Goal: Task Accomplishment & Management: Use online tool/utility

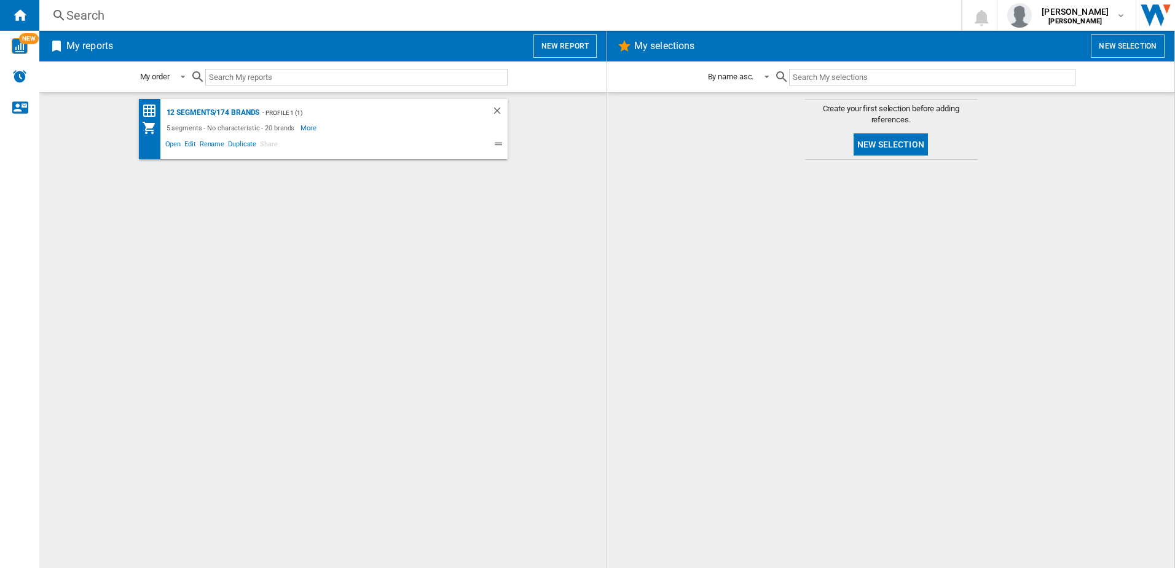
click at [530, 123] on wk-bookmarked-report "12 segments/174 brands - Profile 1 (1) 5 segments - No characteristic - 20 bran…" at bounding box center [323, 129] width 543 height 60
click at [543, 41] on button "New report" at bounding box center [564, 45] width 63 height 23
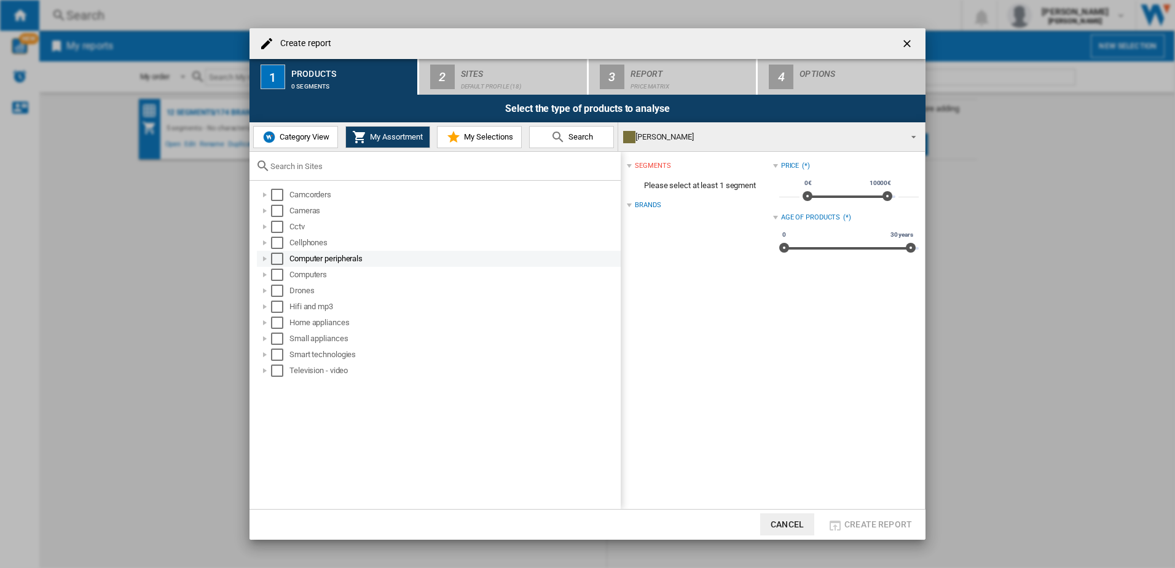
click at [266, 259] on div at bounding box center [265, 259] width 12 height 12
click at [280, 277] on div at bounding box center [278, 275] width 12 height 12
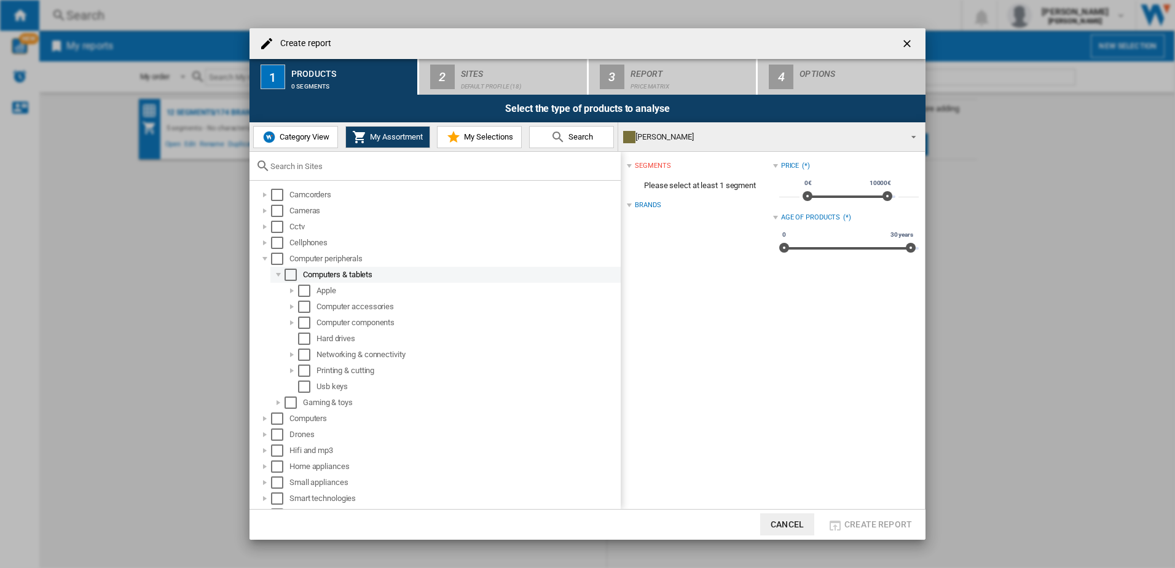
click at [280, 277] on div at bounding box center [278, 275] width 12 height 12
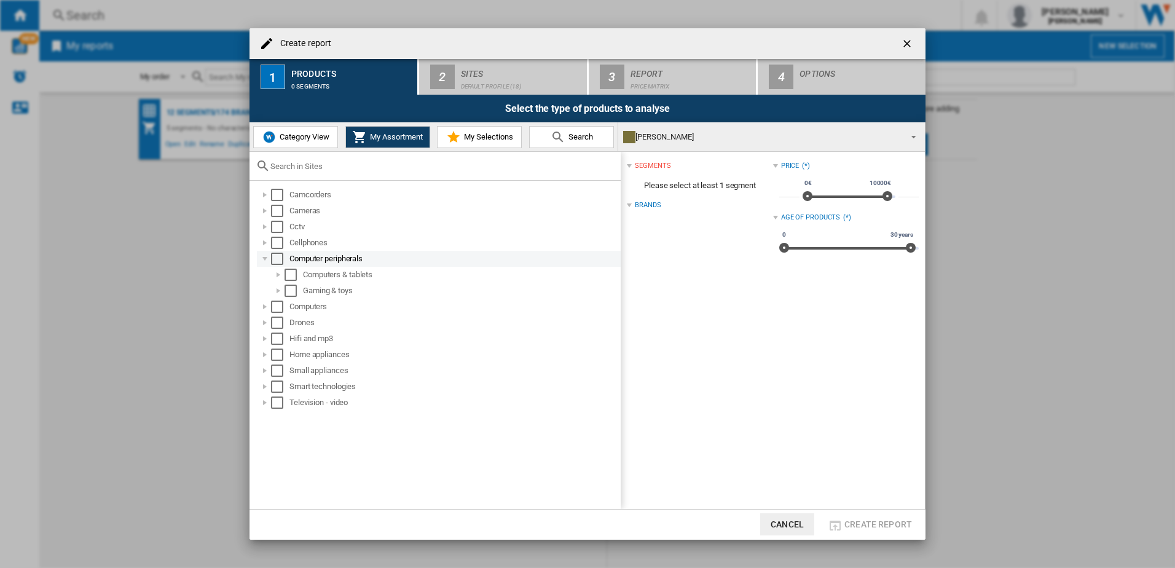
click at [263, 264] on div at bounding box center [265, 259] width 12 height 12
click at [264, 258] on div at bounding box center [265, 259] width 12 height 12
click at [276, 272] on div at bounding box center [278, 275] width 12 height 12
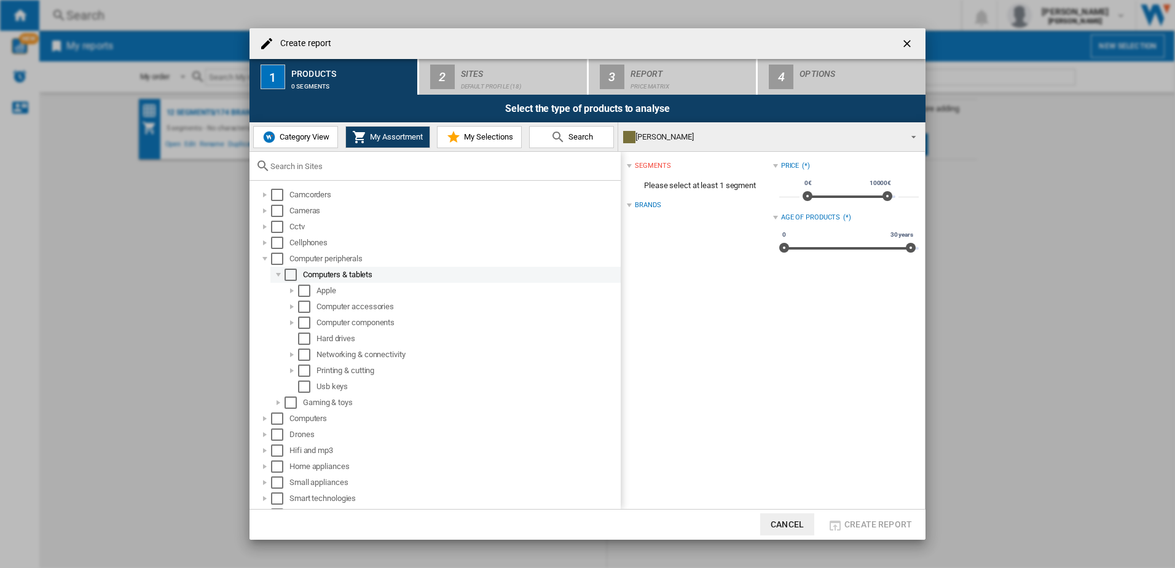
click at [292, 275] on div "Select" at bounding box center [291, 275] width 12 height 12
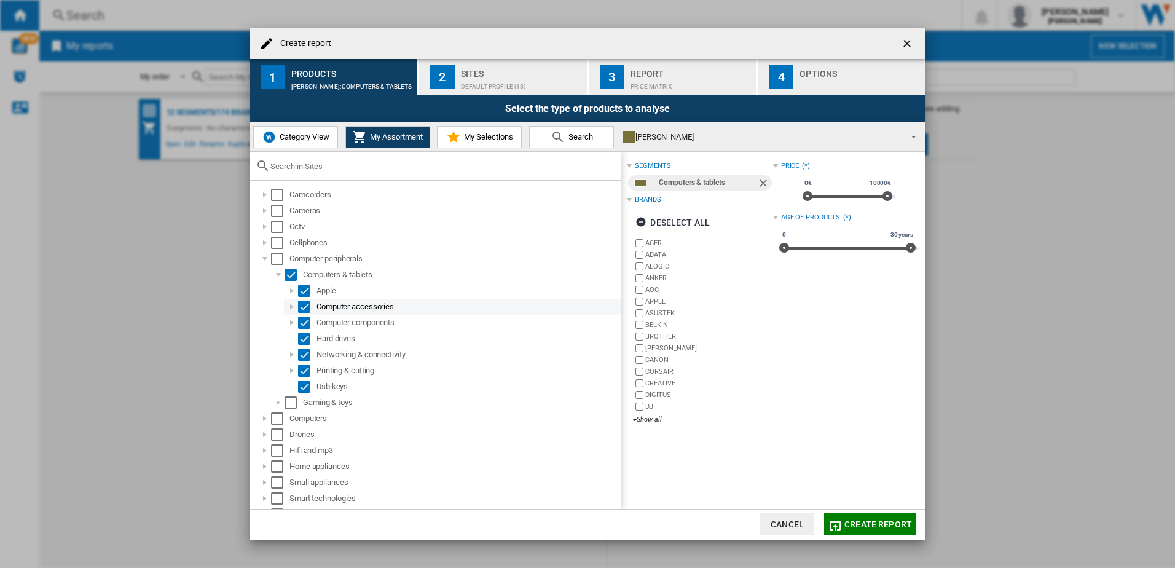
click at [292, 310] on div at bounding box center [292, 307] width 12 height 12
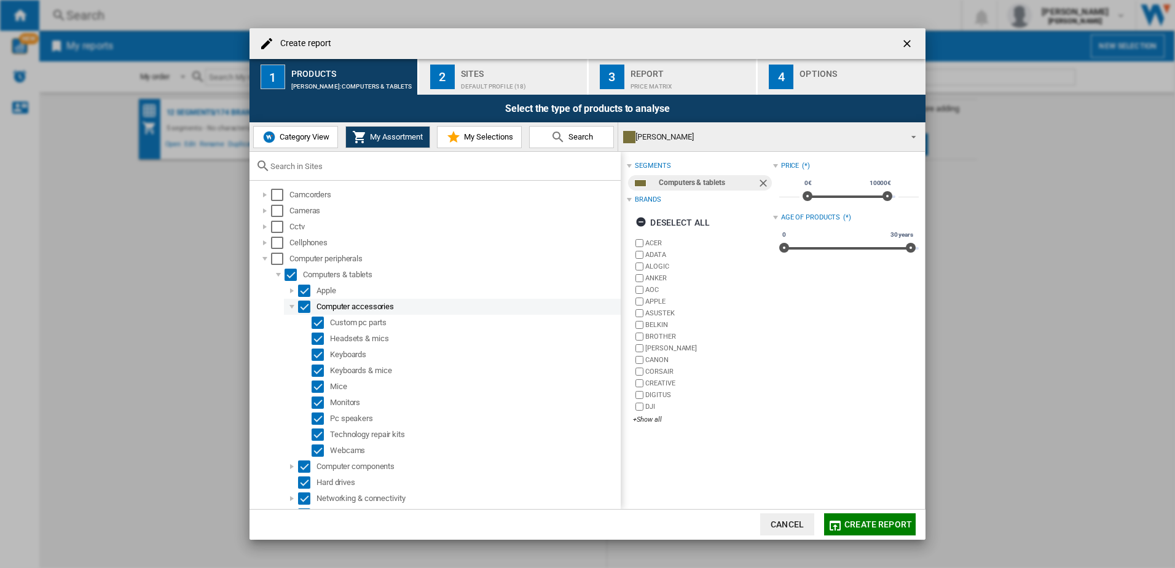
click at [292, 310] on div at bounding box center [292, 307] width 12 height 12
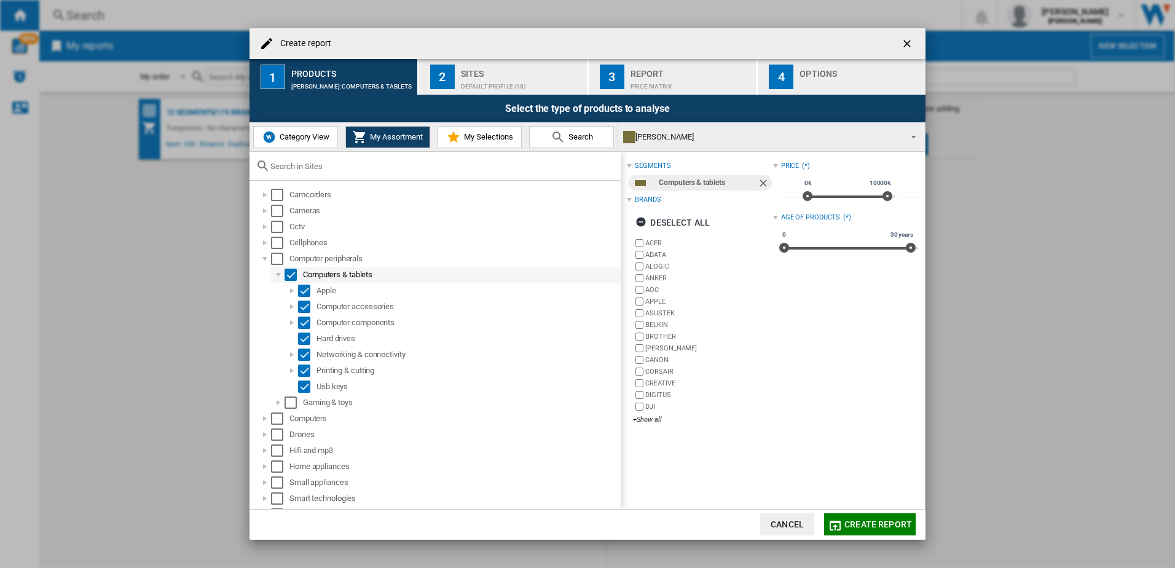
click at [280, 272] on div at bounding box center [278, 275] width 12 height 12
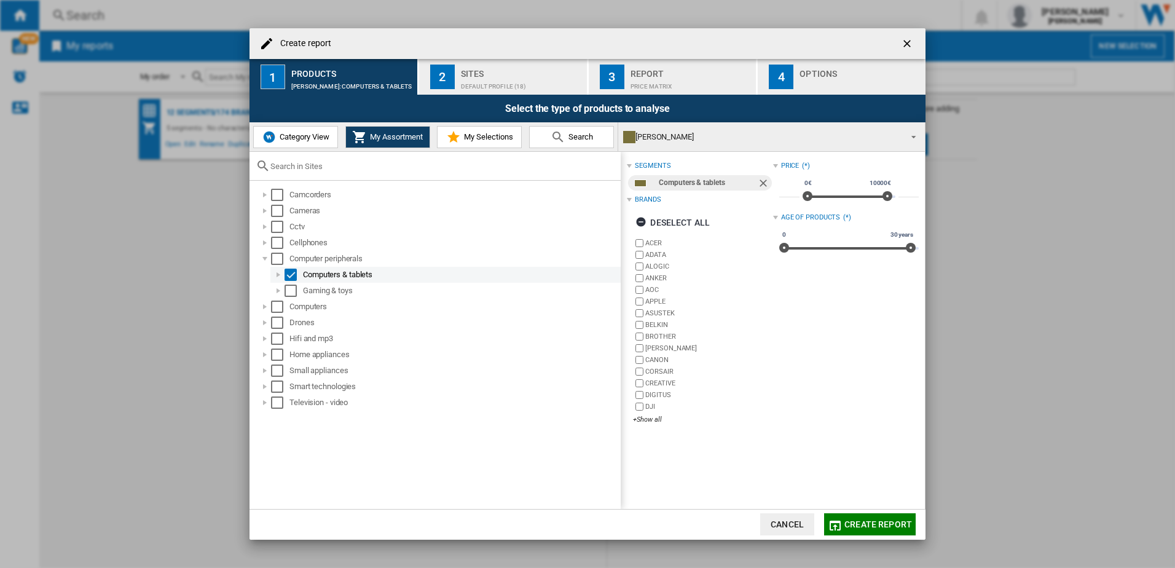
click at [273, 272] on div at bounding box center [278, 275] width 12 height 12
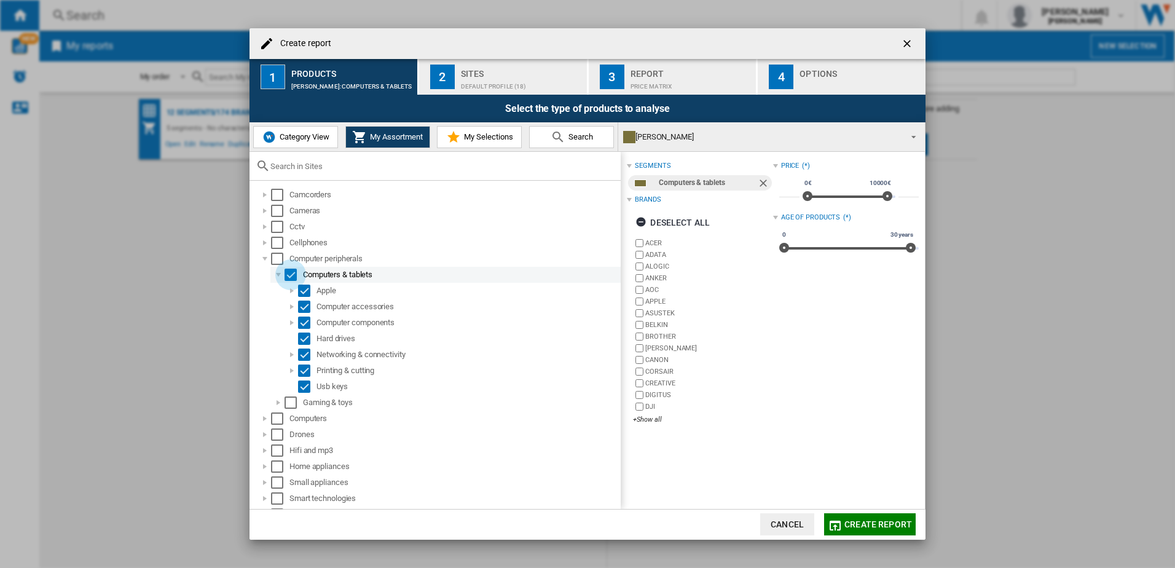
click at [291, 272] on div "Select" at bounding box center [291, 275] width 12 height 12
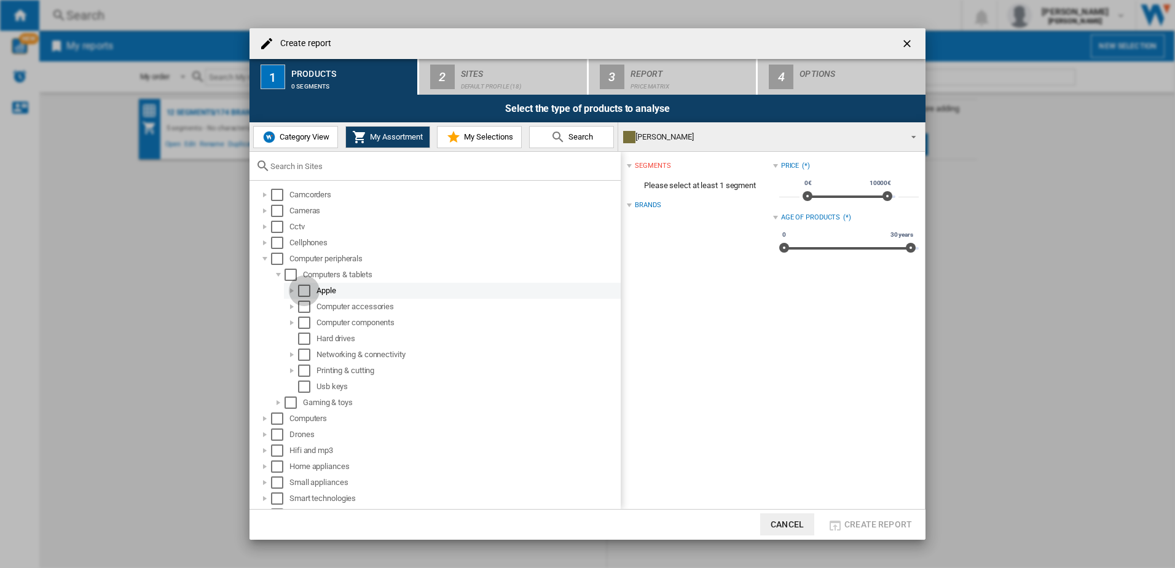
click at [307, 295] on div "Select" at bounding box center [304, 291] width 12 height 12
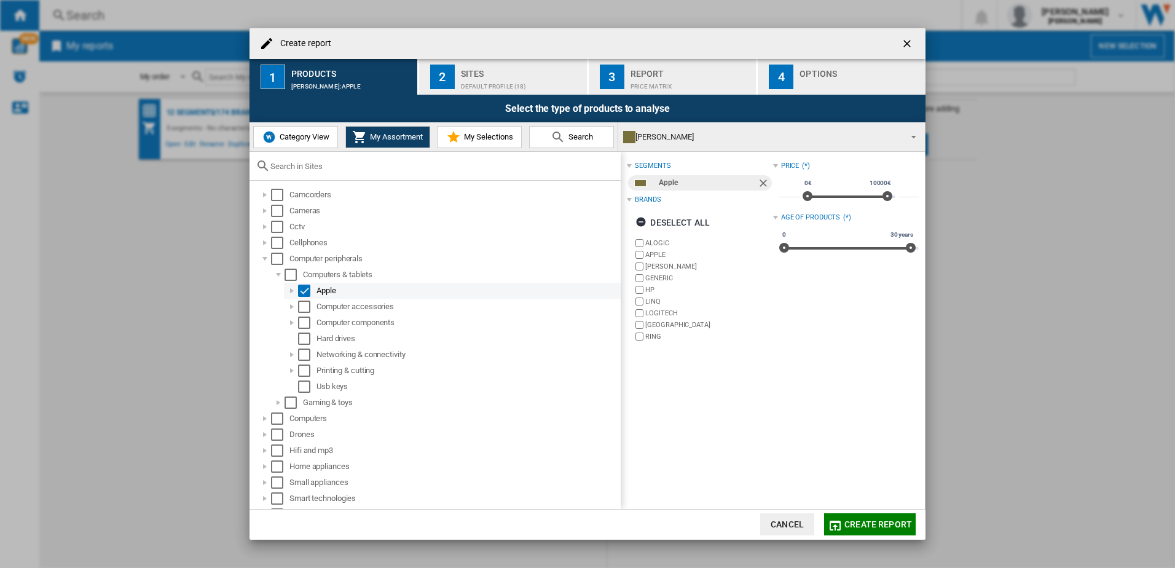
click at [294, 293] on div at bounding box center [292, 291] width 12 height 12
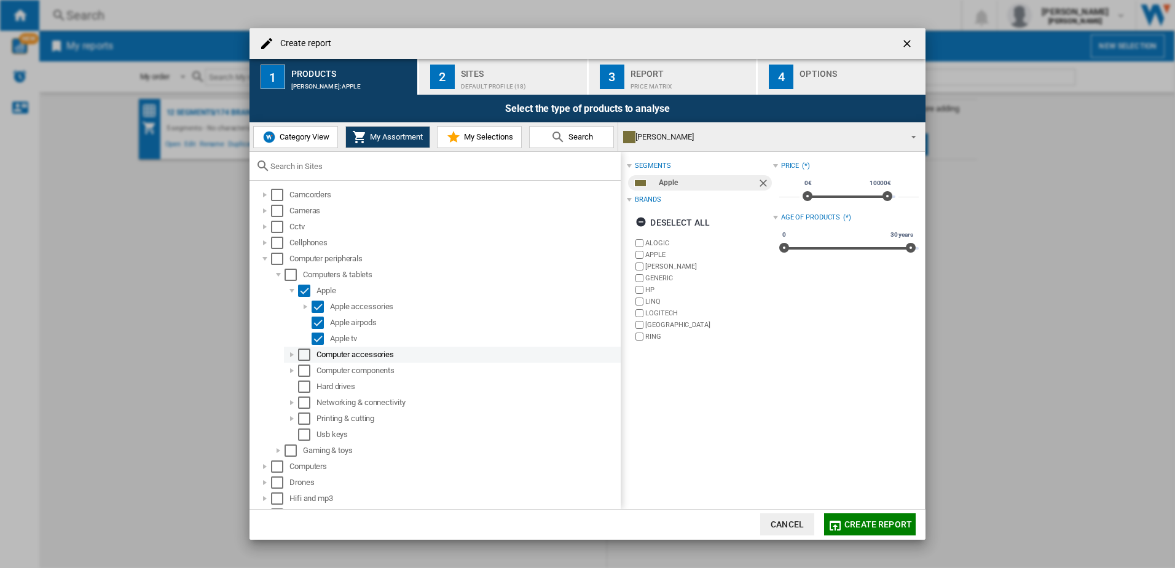
click at [294, 353] on div at bounding box center [292, 354] width 12 height 12
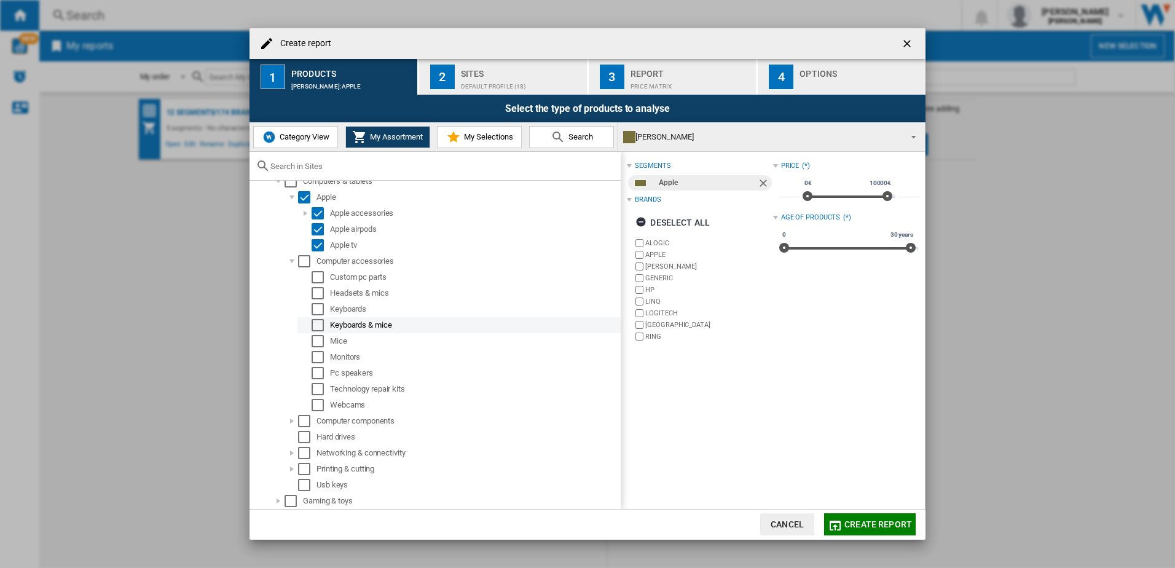
scroll to position [123, 0]
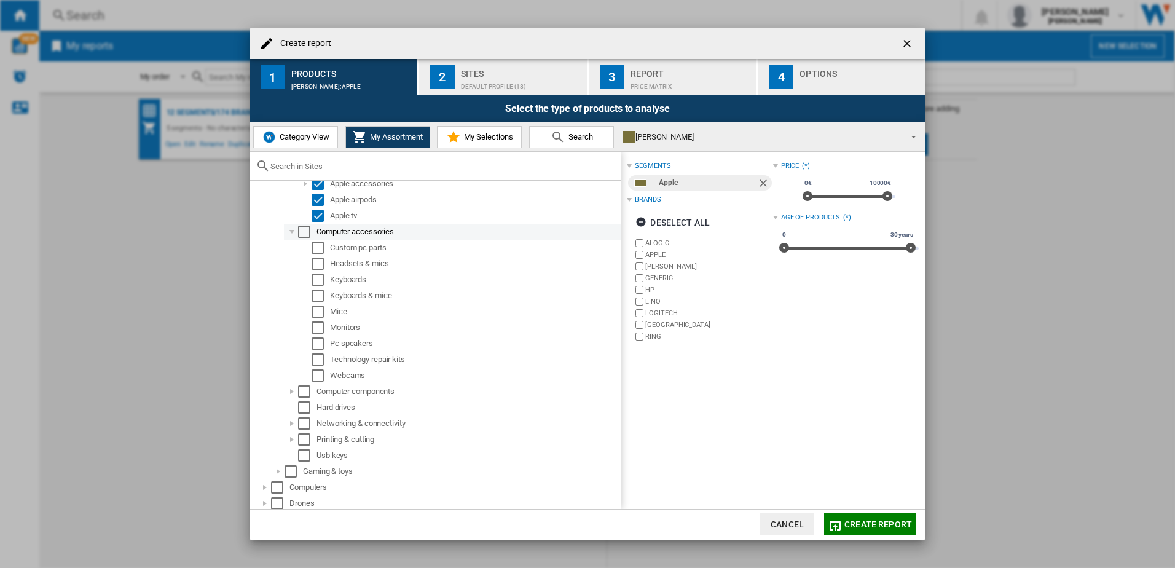
click at [302, 236] on div "Select" at bounding box center [304, 232] width 12 height 12
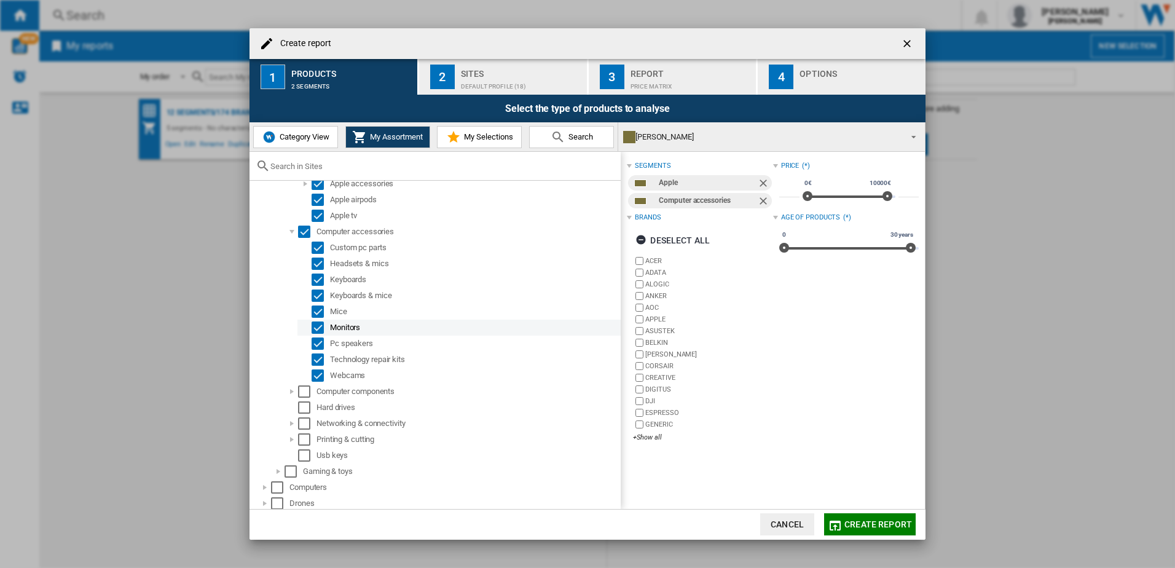
click at [320, 328] on div "Select" at bounding box center [318, 327] width 12 height 12
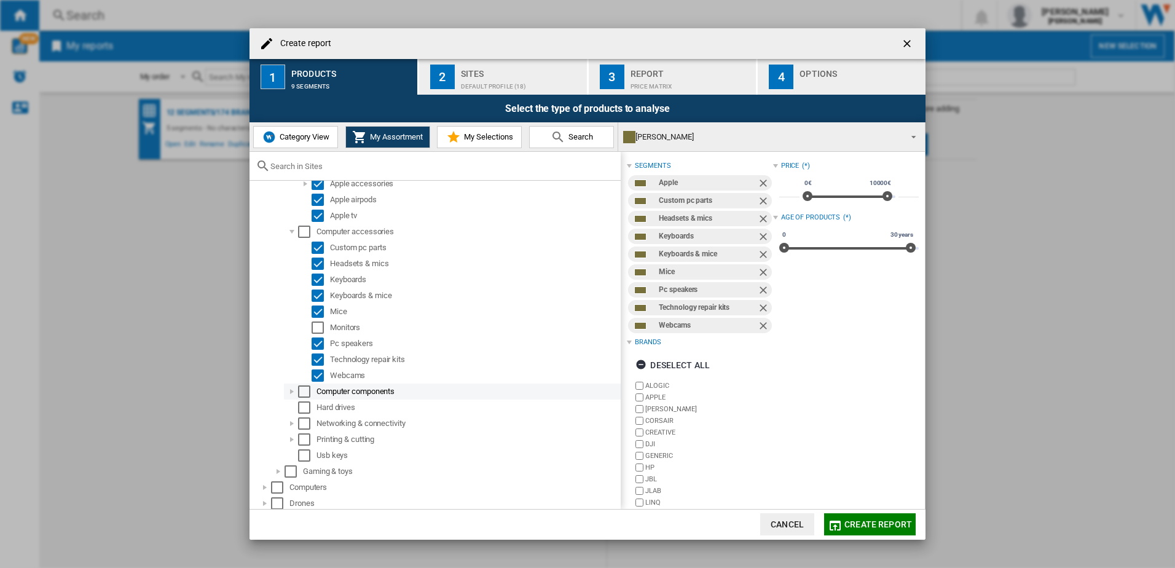
click at [286, 394] on div at bounding box center [292, 391] width 12 height 12
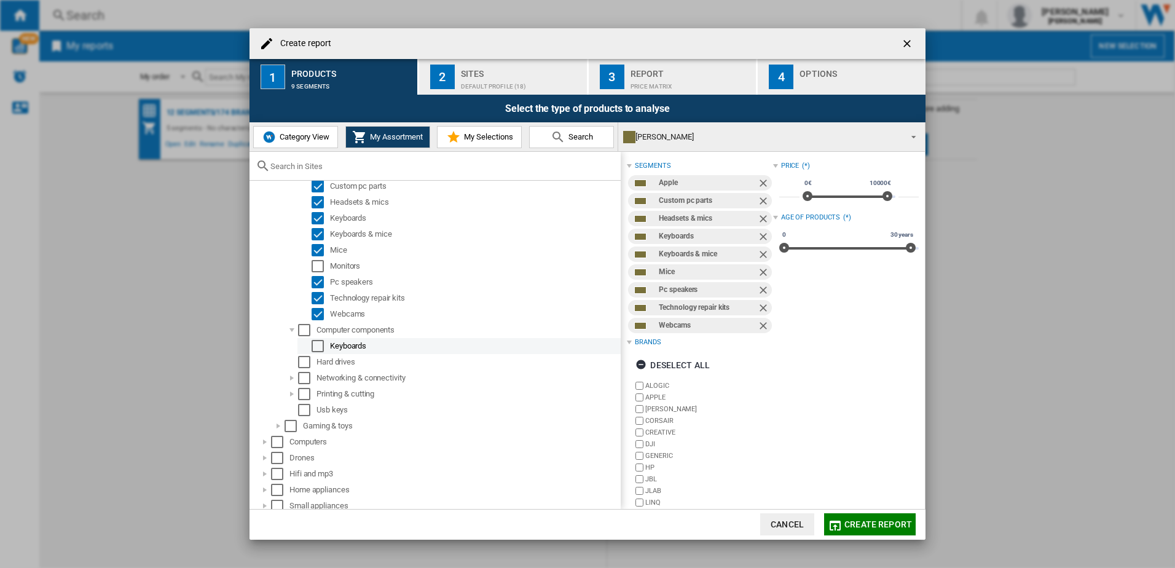
click at [316, 347] on div "Select" at bounding box center [318, 346] width 12 height 12
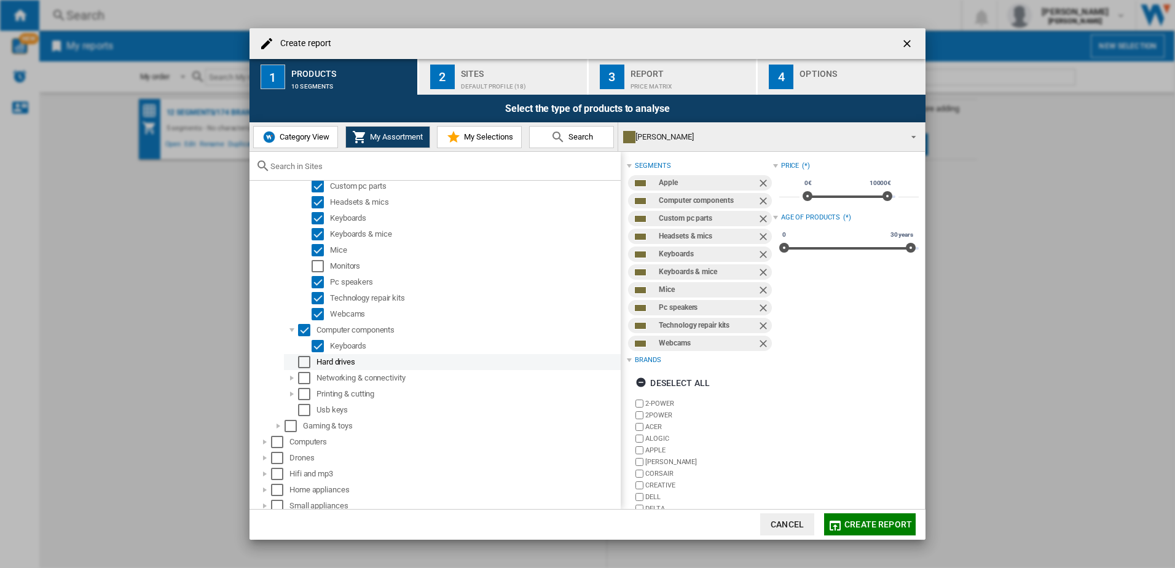
click at [296, 366] on div at bounding box center [292, 362] width 12 height 12
click at [300, 359] on div "Select" at bounding box center [304, 362] width 12 height 12
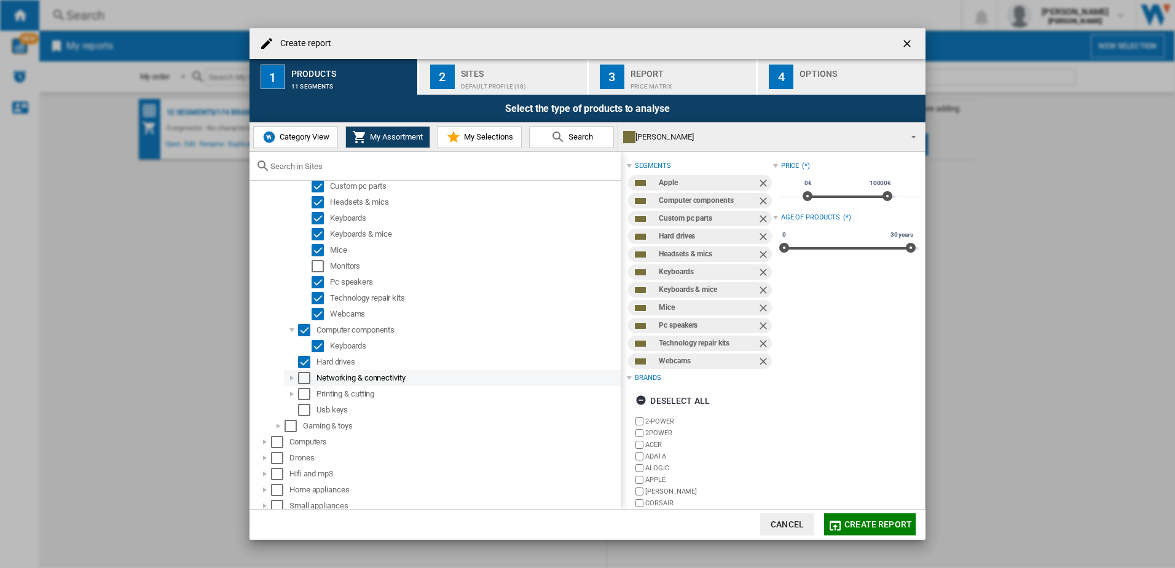
click at [291, 377] on div at bounding box center [292, 378] width 12 height 12
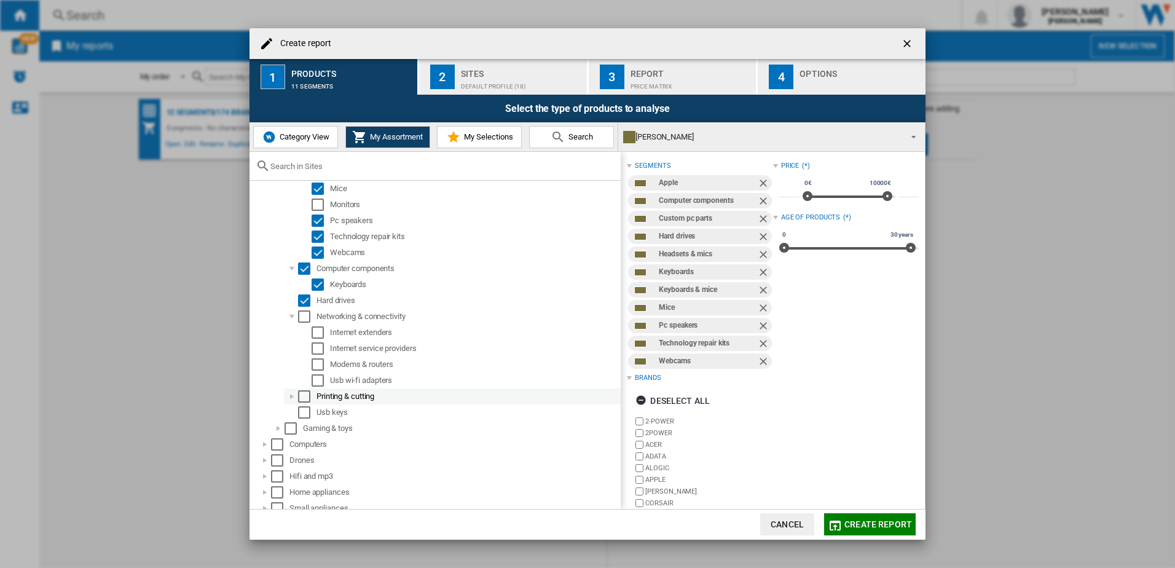
click at [285, 396] on div "Printing & cutting" at bounding box center [452, 396] width 337 height 16
click at [290, 398] on div at bounding box center [292, 396] width 12 height 12
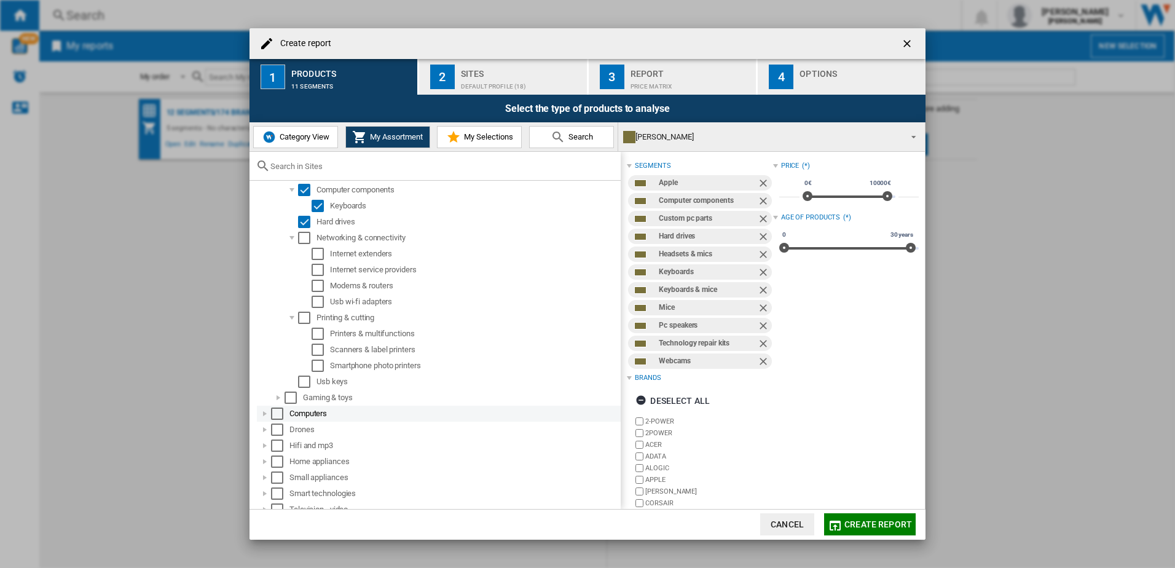
scroll to position [333, 0]
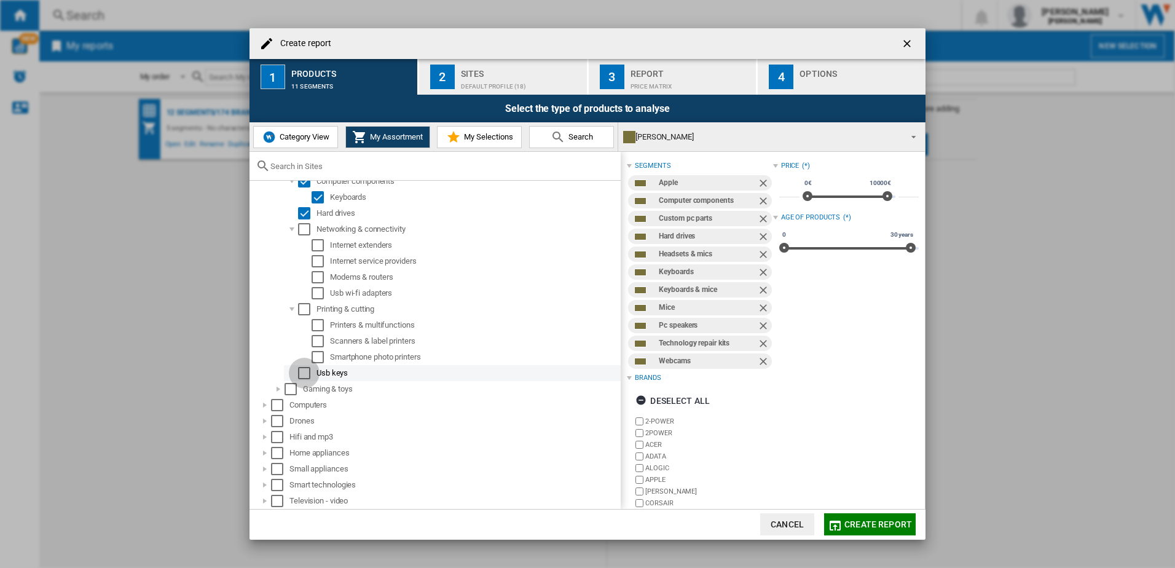
click at [304, 375] on div "Select" at bounding box center [304, 373] width 12 height 12
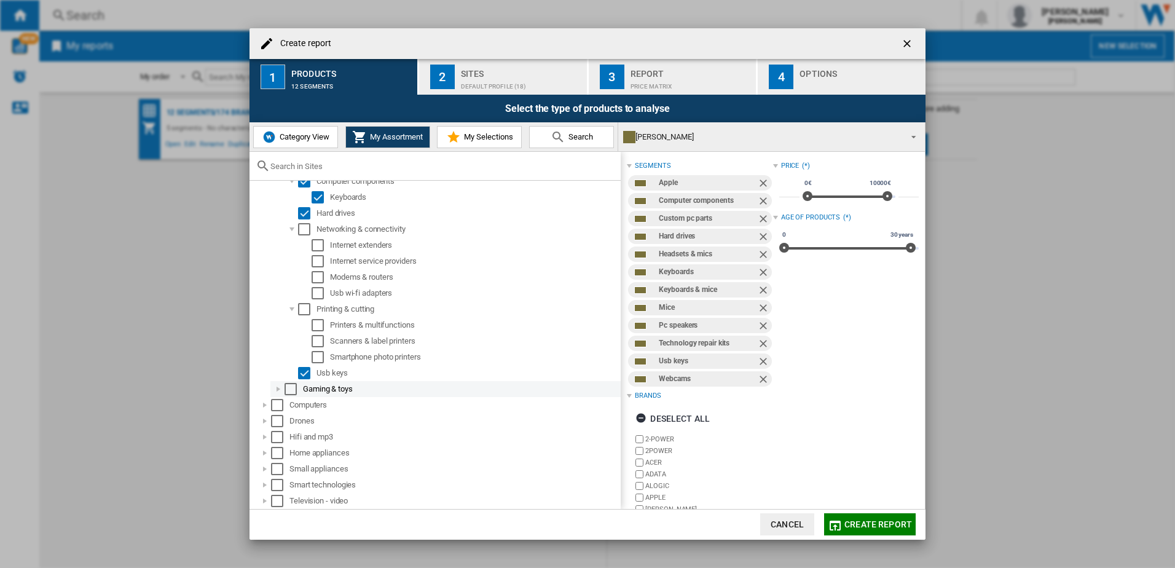
click at [275, 389] on div at bounding box center [278, 389] width 12 height 12
click at [289, 404] on div at bounding box center [292, 405] width 12 height 12
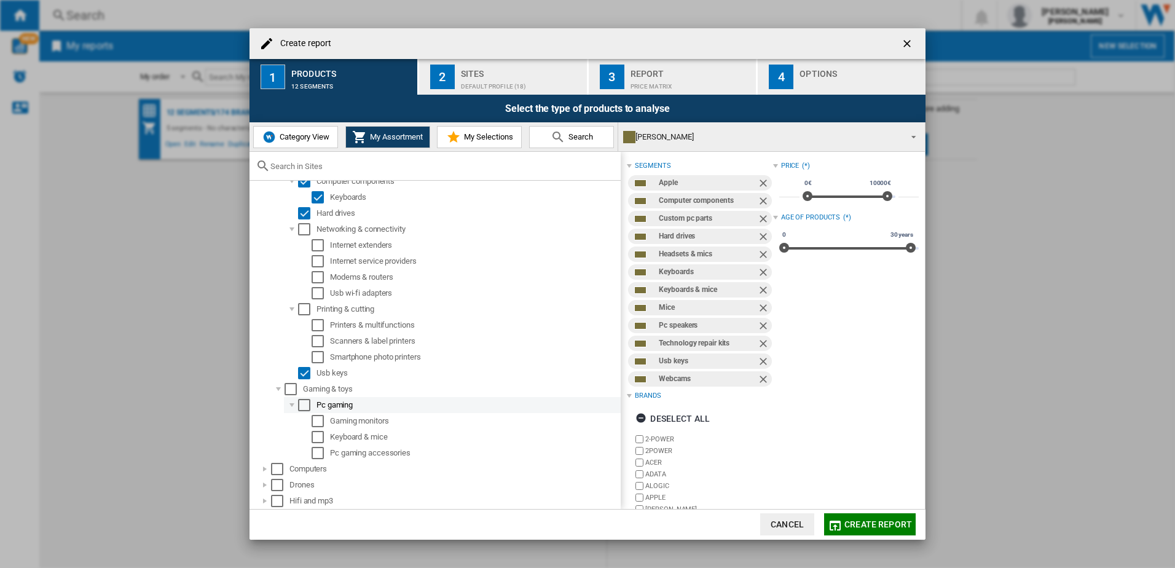
scroll to position [395, 0]
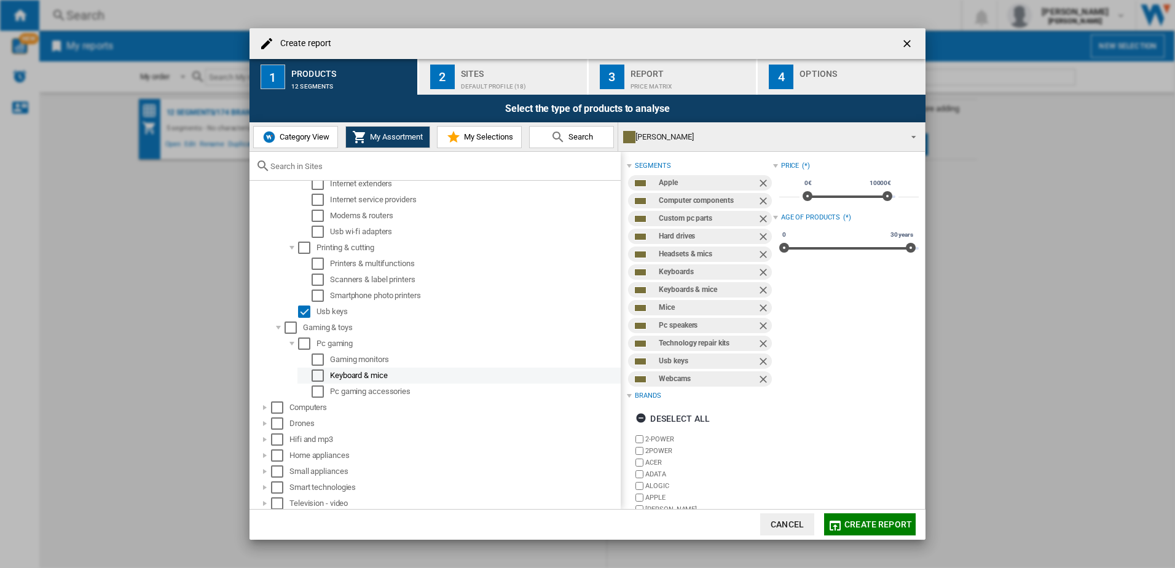
click at [314, 376] on div "Select" at bounding box center [318, 375] width 12 height 12
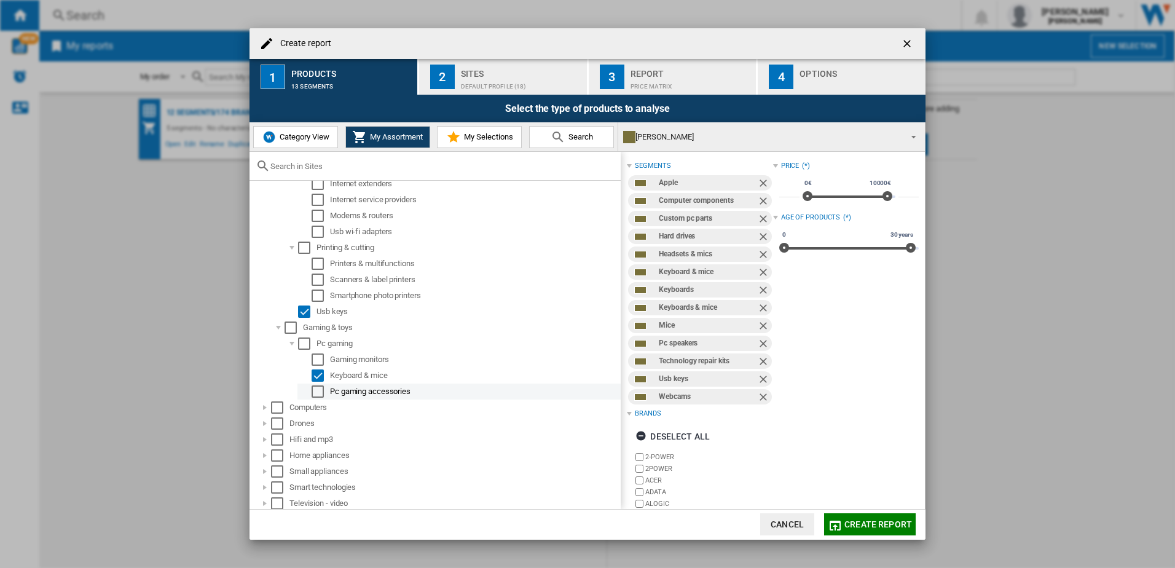
click at [317, 396] on div "Select" at bounding box center [318, 391] width 12 height 12
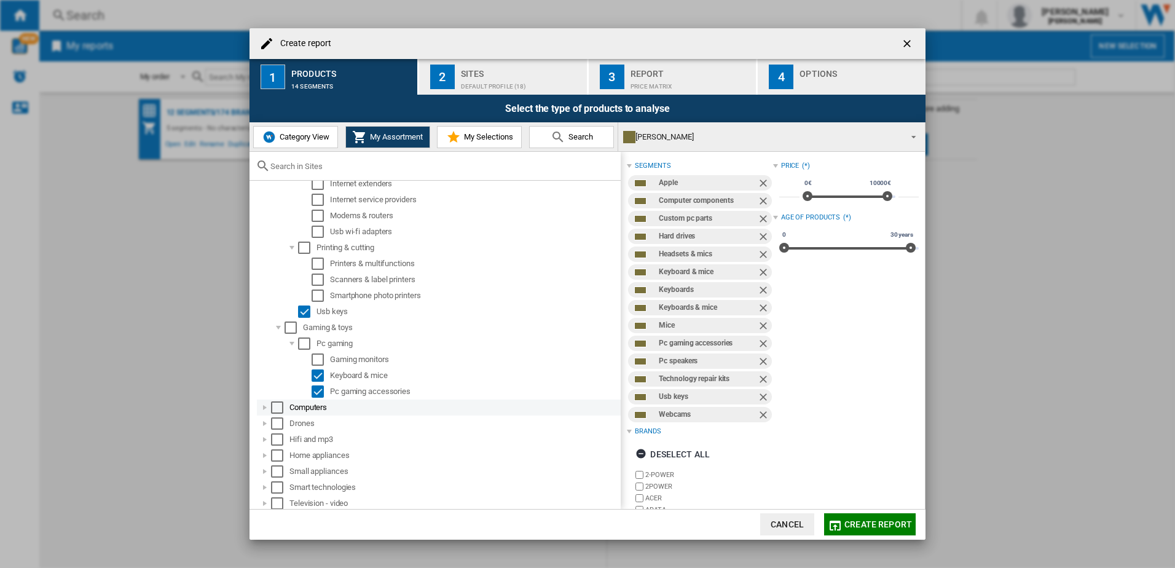
click at [263, 410] on div at bounding box center [265, 407] width 12 height 12
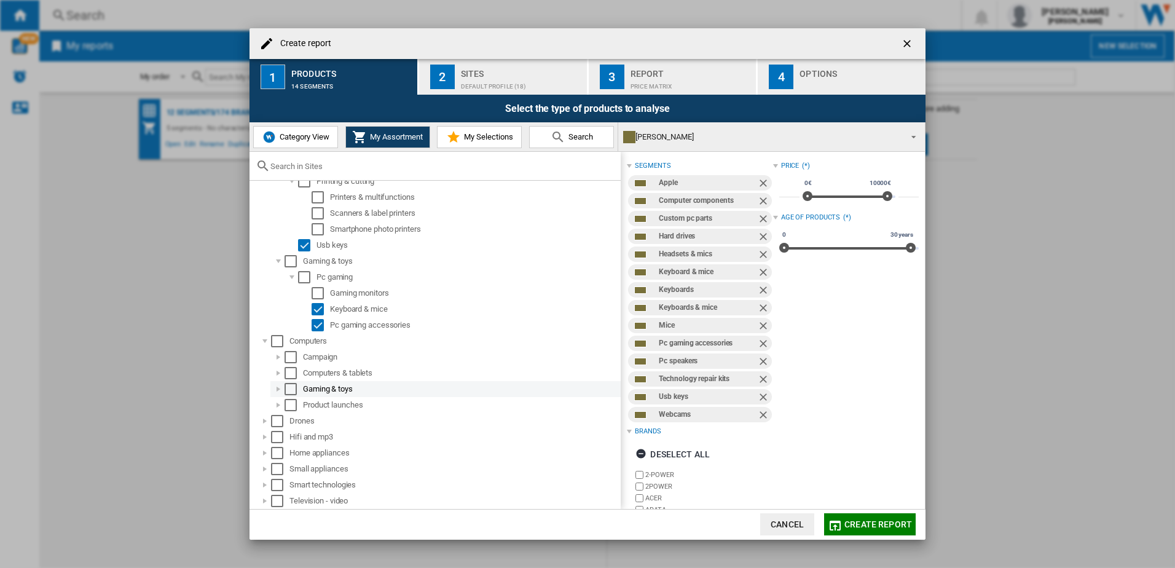
click at [277, 390] on div at bounding box center [278, 389] width 12 height 12
click at [260, 452] on div at bounding box center [265, 453] width 12 height 12
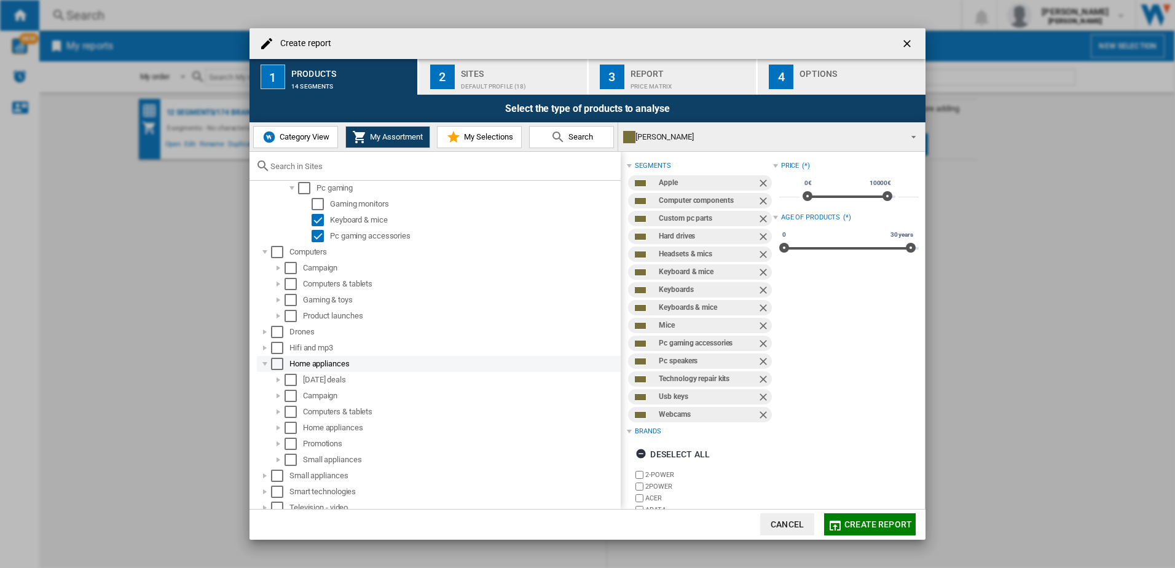
scroll to position [557, 0]
click at [278, 402] on div at bounding box center [278, 405] width 12 height 12
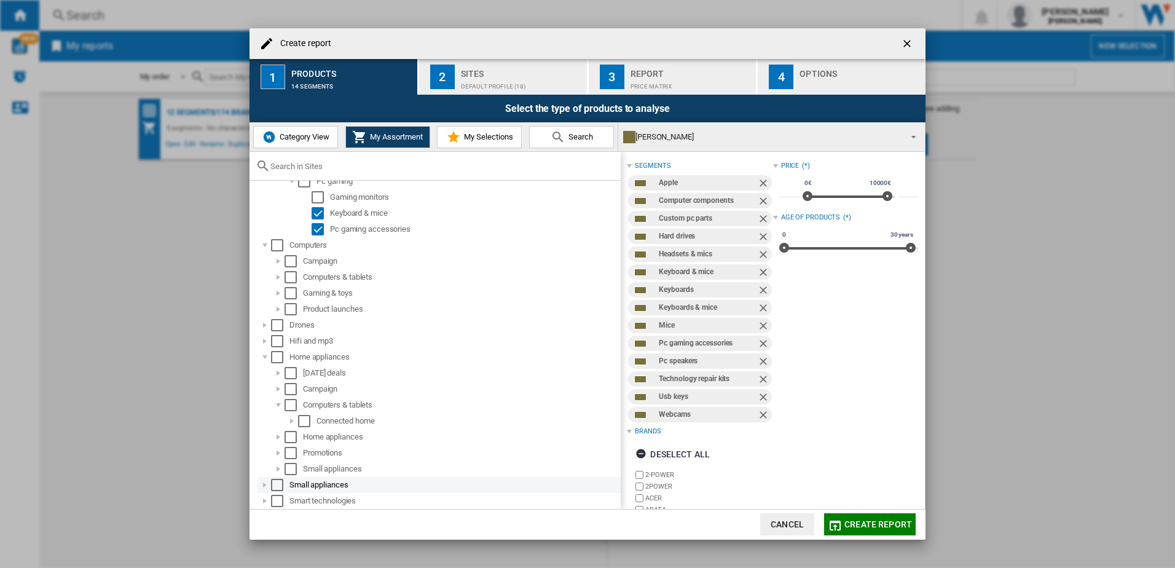
click at [266, 481] on div at bounding box center [265, 485] width 12 height 12
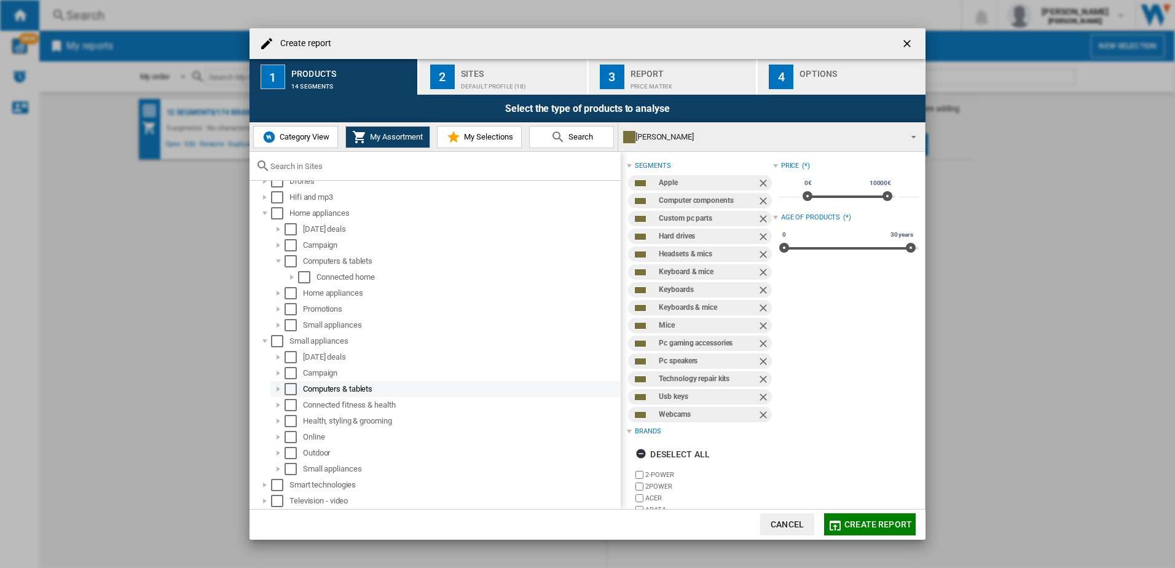
click at [276, 388] on div at bounding box center [278, 389] width 12 height 12
click at [287, 405] on div at bounding box center [292, 405] width 12 height 12
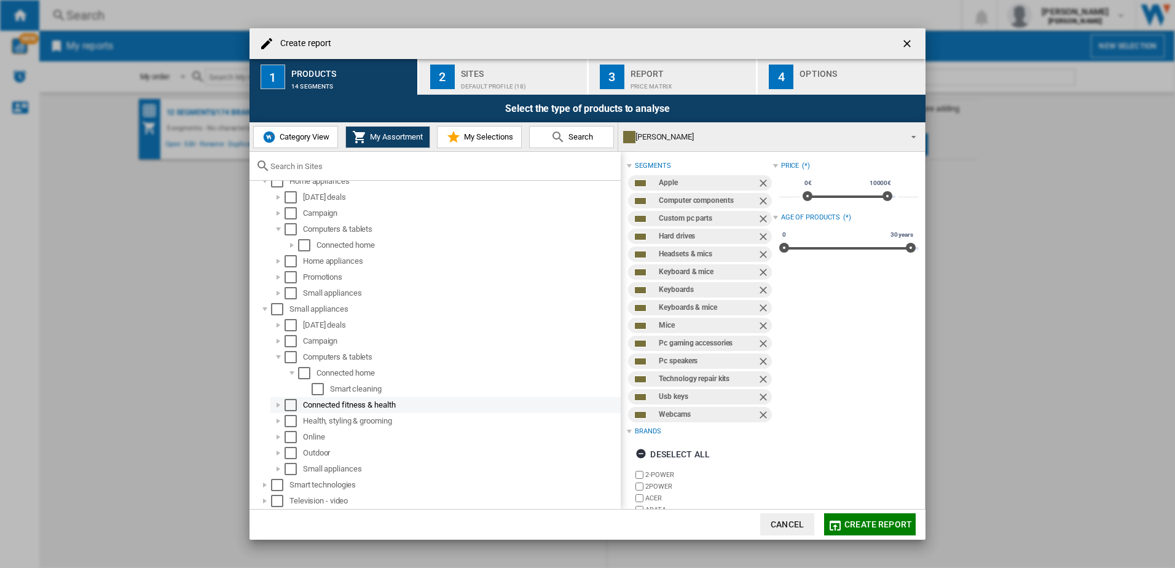
click at [273, 405] on div at bounding box center [278, 405] width 12 height 12
click at [291, 409] on div "Select" at bounding box center [291, 405] width 12 height 12
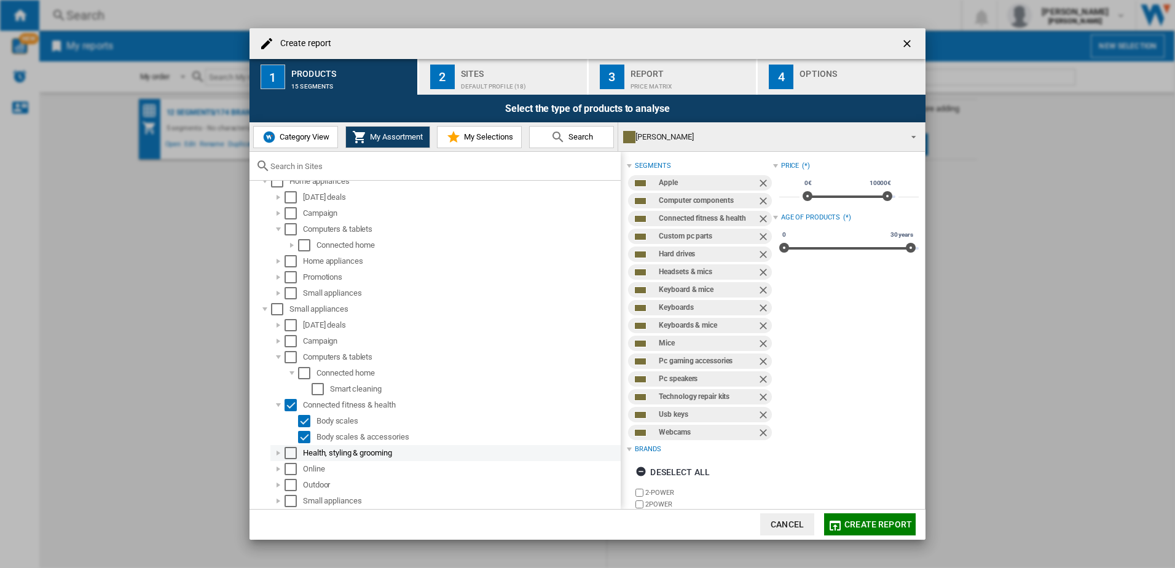
click at [270, 449] on div "Health, styling & grooming" at bounding box center [445, 453] width 350 height 16
click at [273, 450] on div at bounding box center [278, 453] width 12 height 12
click at [290, 468] on div at bounding box center [292, 469] width 12 height 12
click at [277, 455] on div at bounding box center [278, 453] width 12 height 12
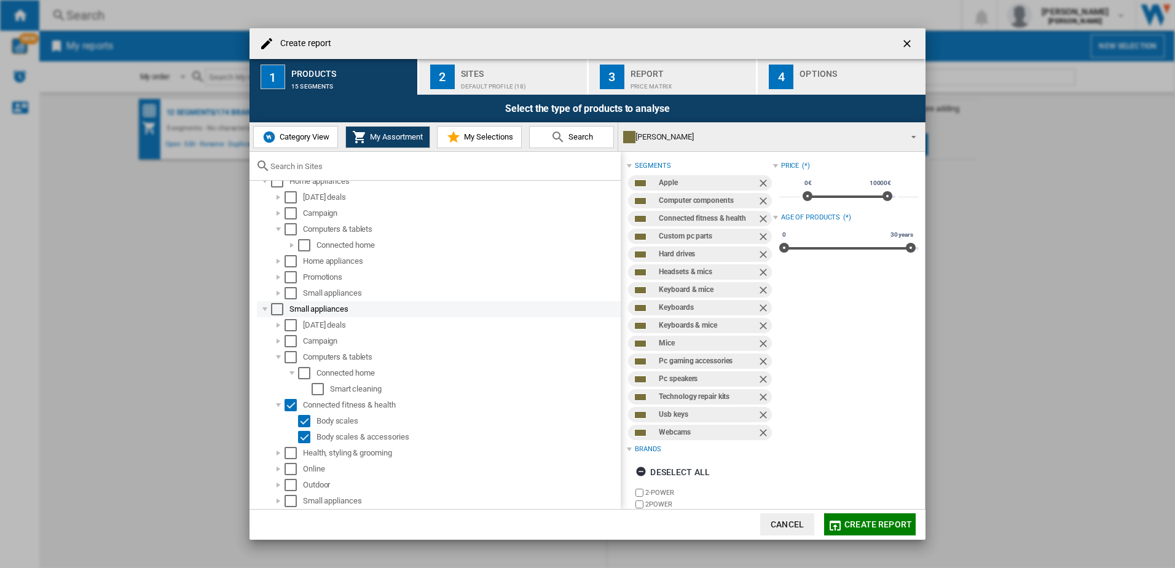
click at [261, 307] on div at bounding box center [265, 309] width 12 height 12
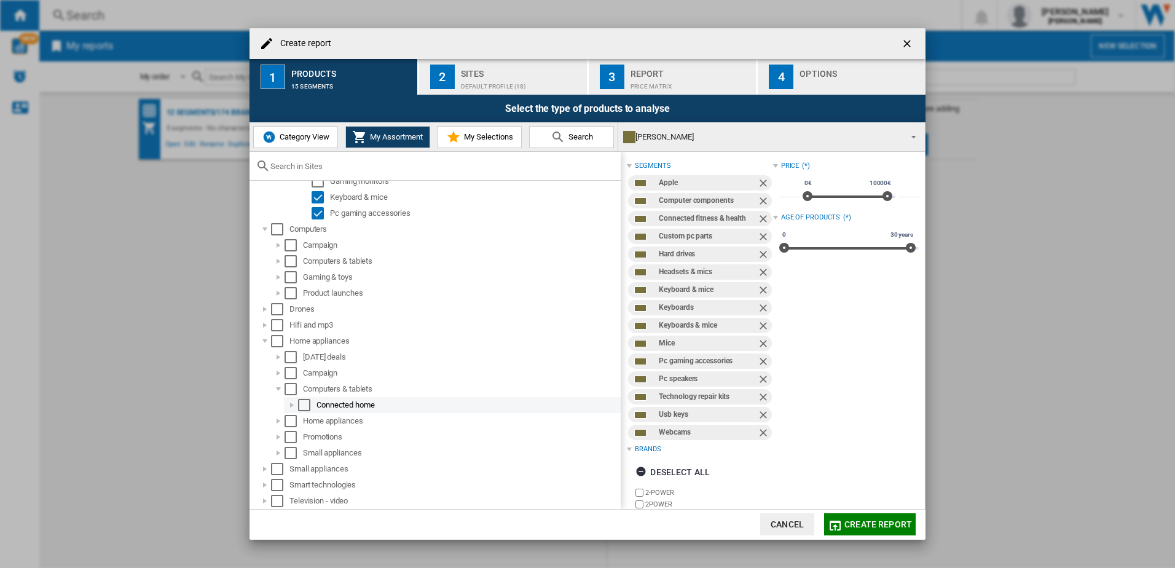
click at [291, 406] on div at bounding box center [292, 405] width 12 height 12
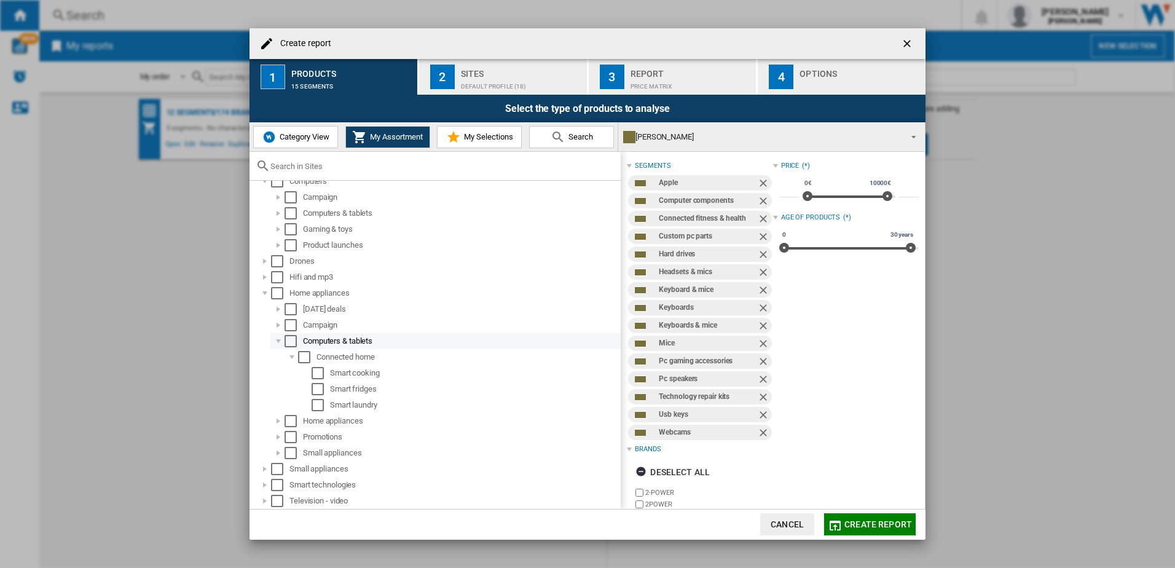
click at [281, 344] on div at bounding box center [278, 341] width 12 height 12
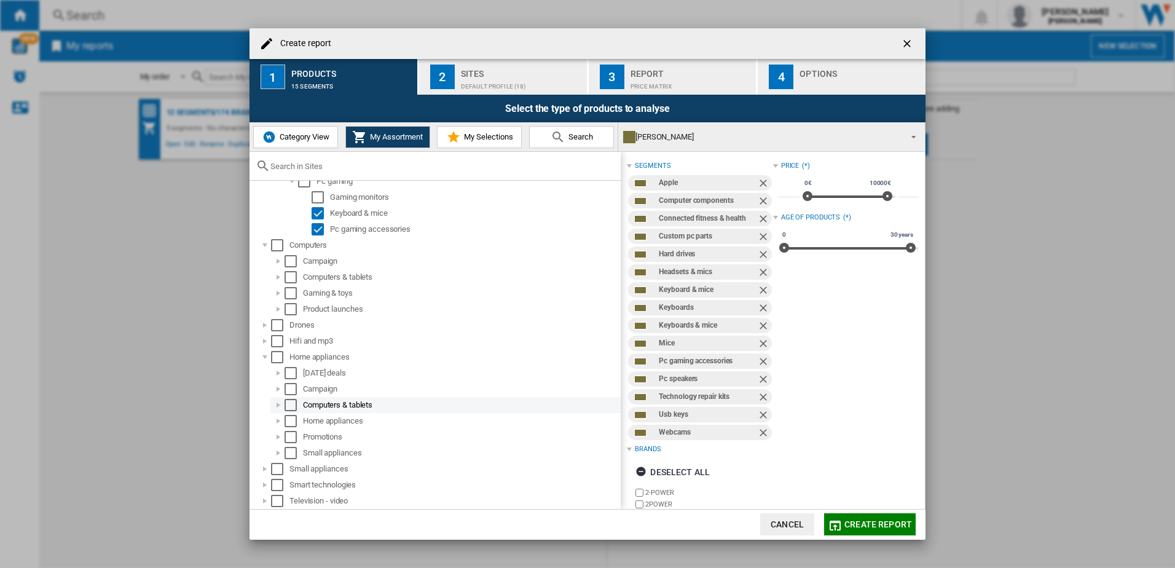
scroll to position [557, 0]
click at [264, 487] on div at bounding box center [265, 485] width 12 height 12
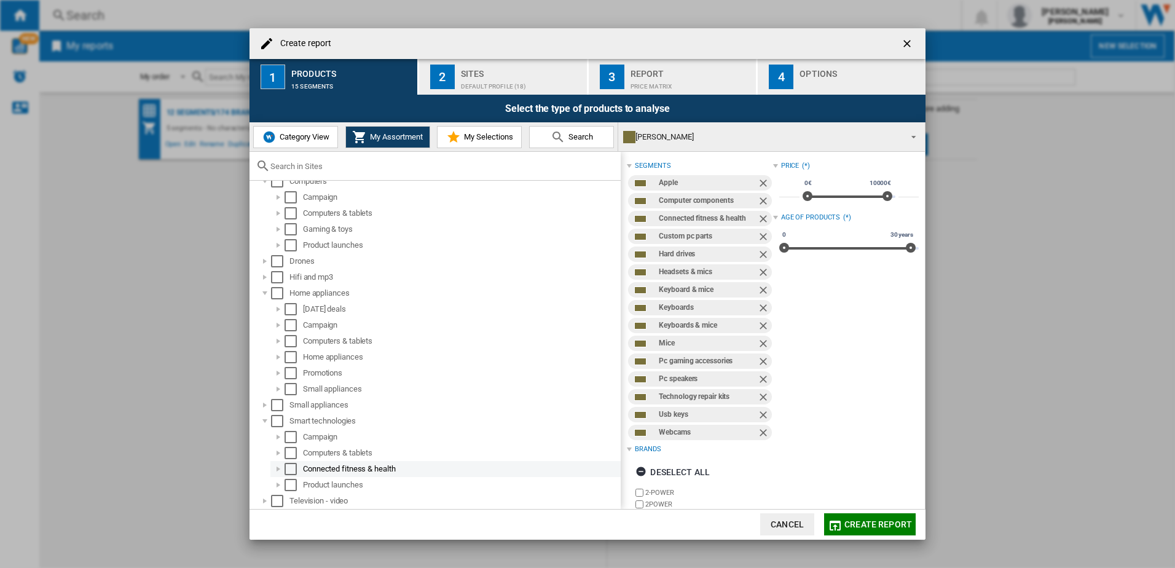
click at [276, 473] on div at bounding box center [278, 469] width 12 height 12
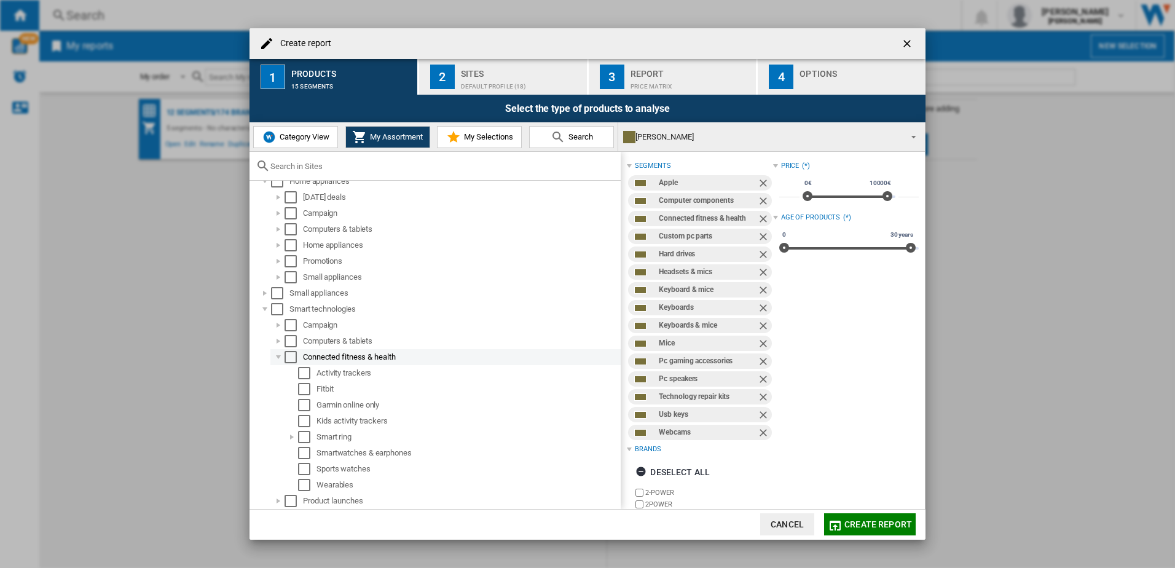
click at [291, 353] on div "Select" at bounding box center [291, 357] width 12 height 12
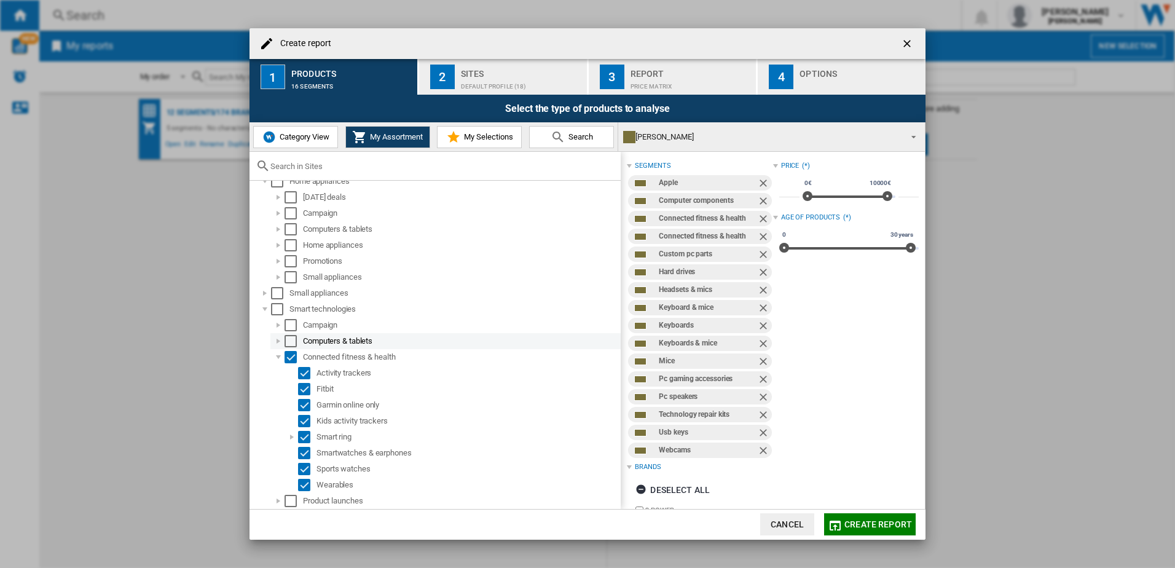
click at [275, 342] on div at bounding box center [278, 341] width 12 height 12
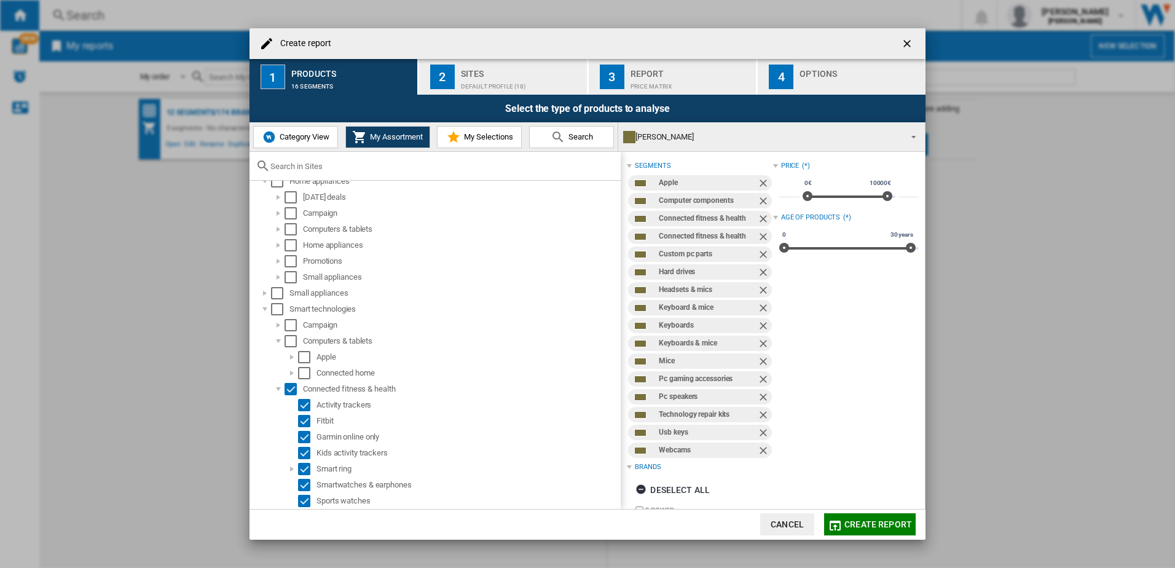
click at [281, 356] on ol "Apple Connected home" at bounding box center [445, 365] width 350 height 32
click at [287, 358] on div at bounding box center [292, 357] width 12 height 12
click at [315, 374] on div "Select" at bounding box center [318, 373] width 12 height 12
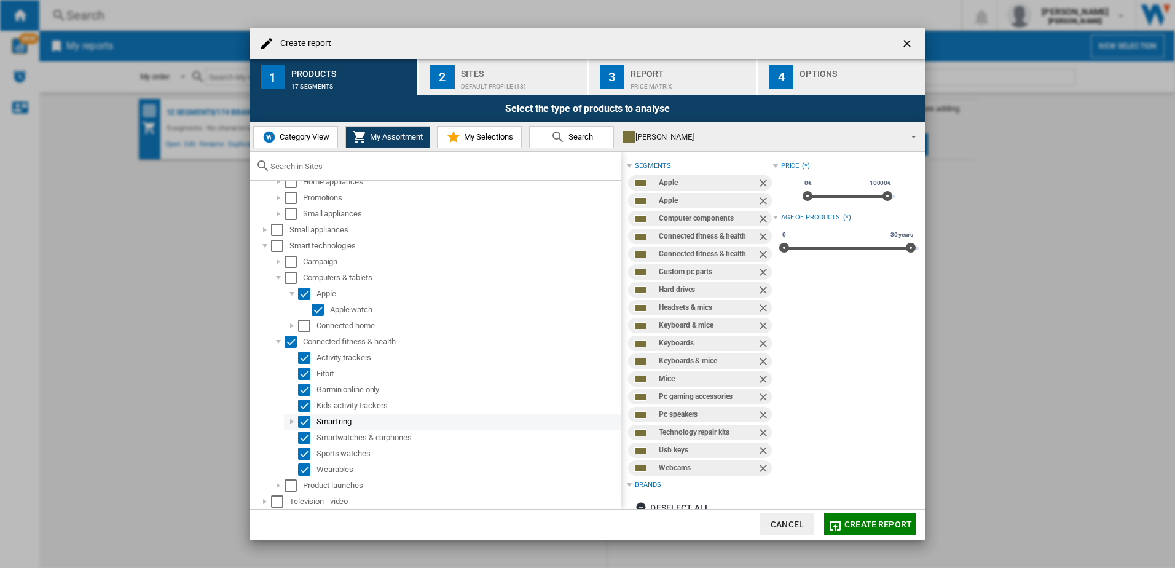
scroll to position [796, 0]
click at [280, 490] on div at bounding box center [278, 485] width 12 height 12
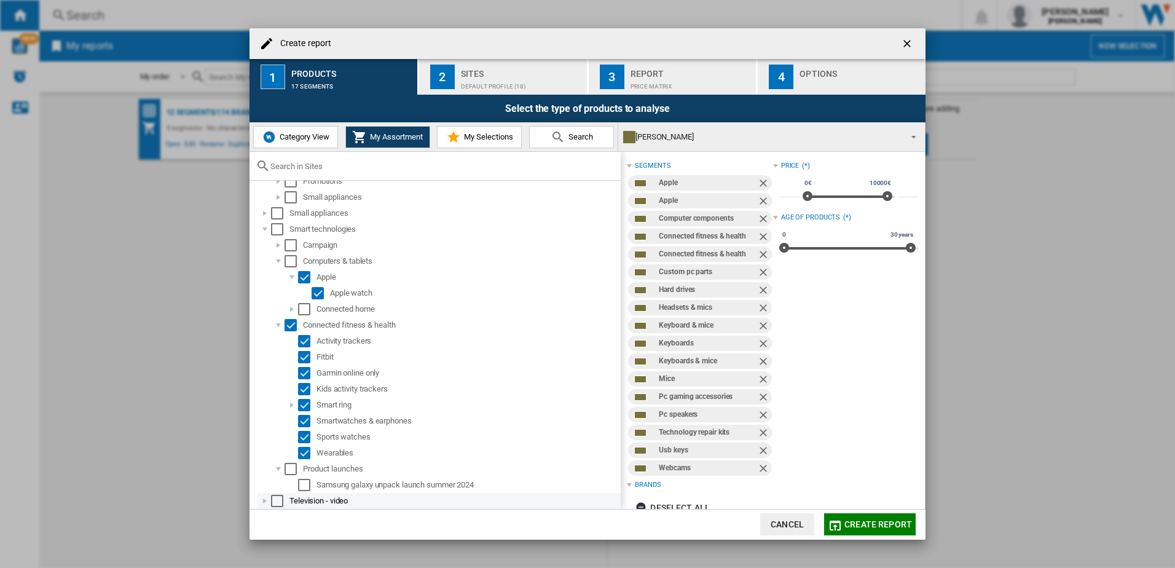
click at [262, 497] on div at bounding box center [265, 501] width 12 height 12
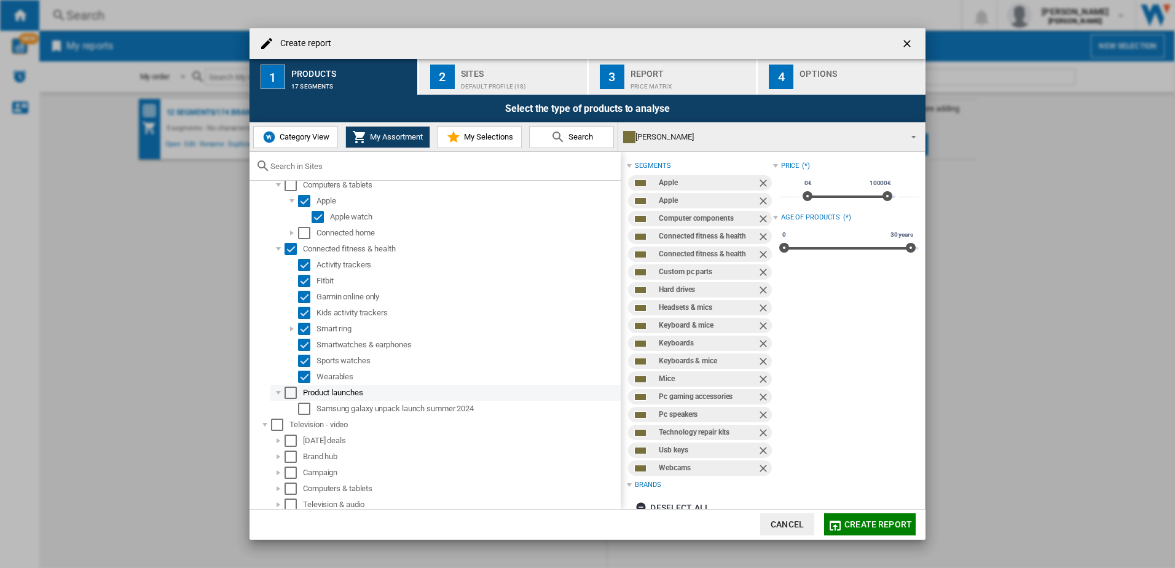
scroll to position [892, 0]
click at [900, 521] on span "Create report" at bounding box center [878, 524] width 68 height 10
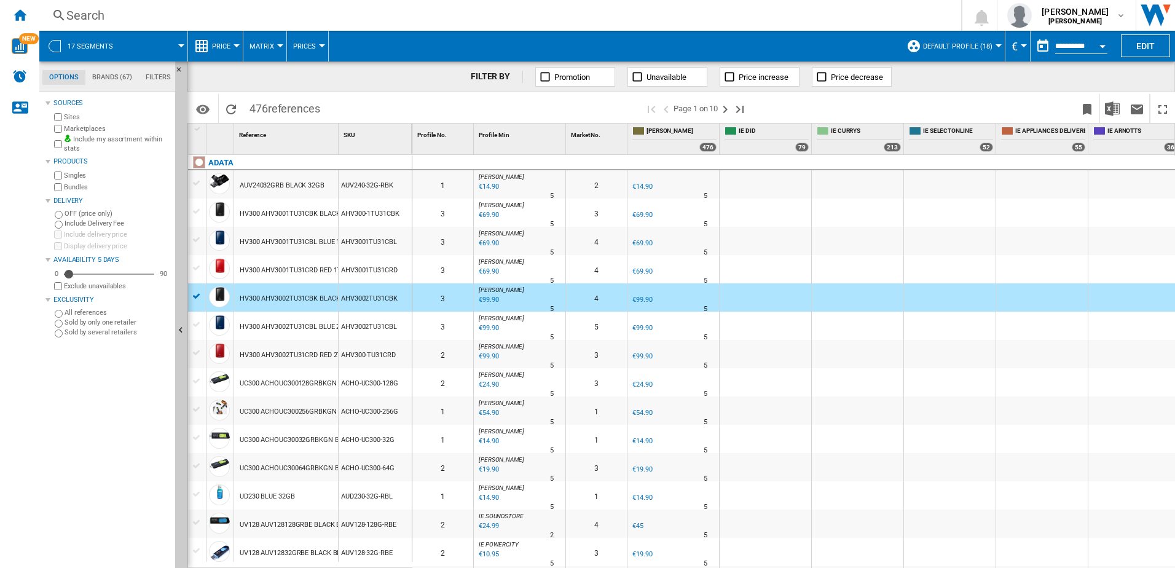
click at [569, 296] on div "4" at bounding box center [596, 297] width 61 height 28
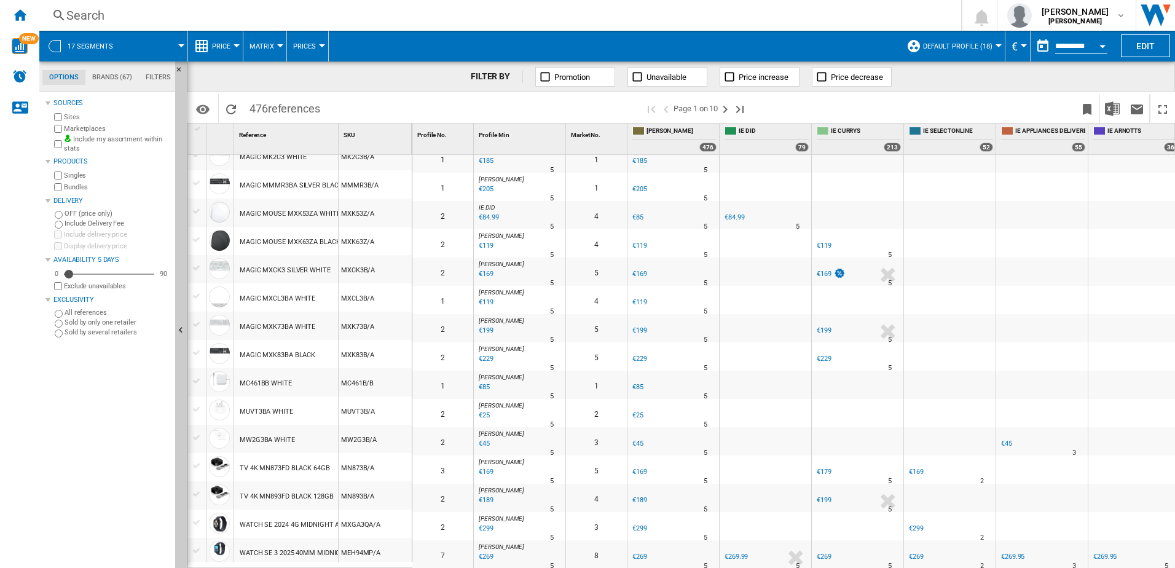
scroll to position [1066, 0]
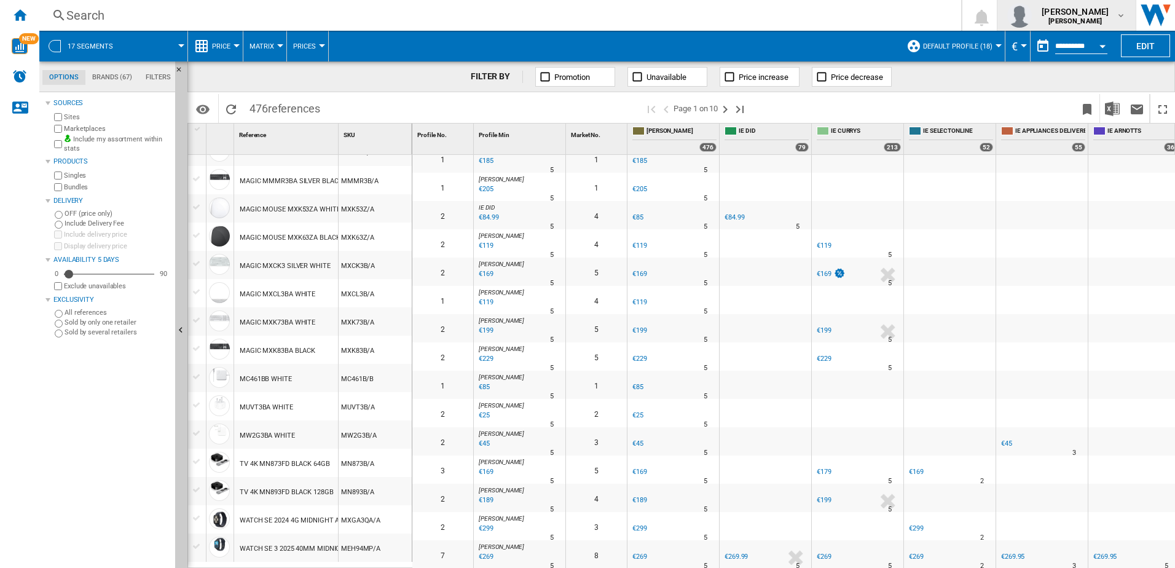
click at [1049, 16] on span "vinodkumar sridhar" at bounding box center [1075, 12] width 67 height 12
click at [1049, 16] on md-backdrop at bounding box center [587, 284] width 1175 height 568
click at [1049, 16] on span "vinodkumar sridhar" at bounding box center [1075, 12] width 67 height 12
click at [16, 22] on md-backdrop at bounding box center [587, 284] width 1175 height 568
click at [16, 19] on ng-md-icon "Home" at bounding box center [19, 14] width 15 height 15
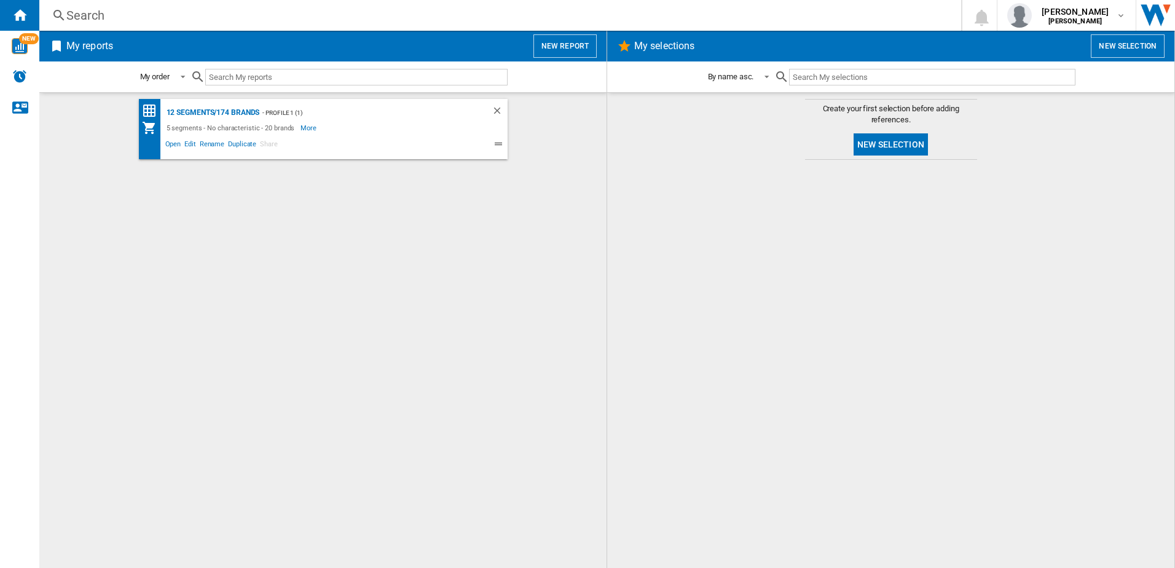
click at [321, 279] on div "12 segments/174 brands - Profile 1 (1) 5 segments - No characteristic - 20 bran…" at bounding box center [323, 330] width 543 height 463
click at [1053, 17] on span "vinodkumar sridhar" at bounding box center [1075, 12] width 67 height 12
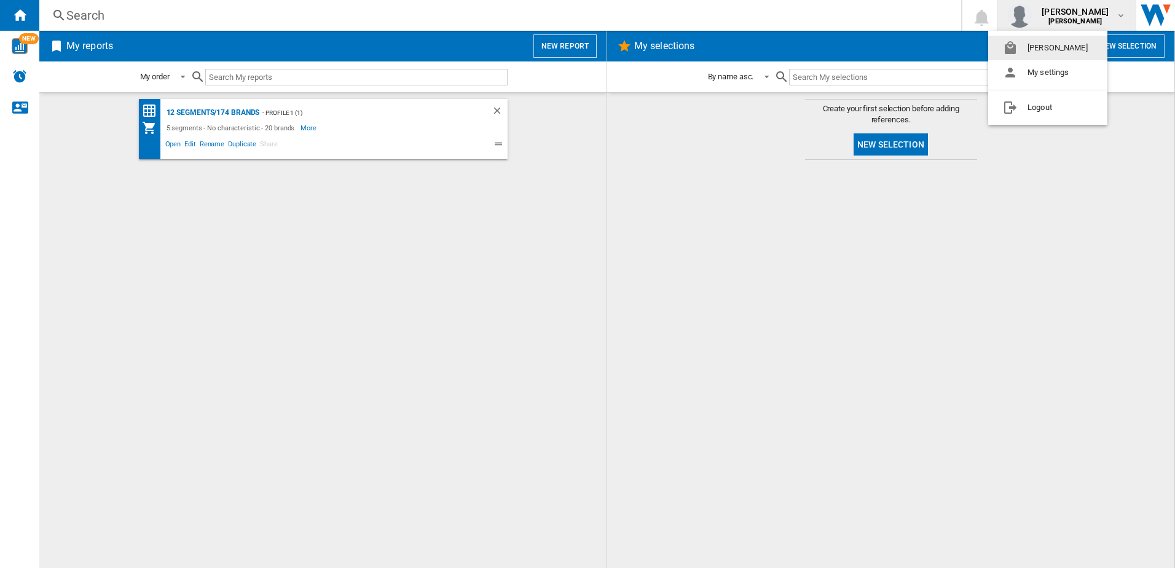
click at [310, 155] on md-backdrop at bounding box center [587, 284] width 1175 height 568
click at [1052, 20] on b "IE HARVEY NORMAN" at bounding box center [1074, 21] width 53 height 8
drag, startPoint x: 352, startPoint y: 200, endPoint x: 358, endPoint y: 199, distance: 6.3
click at [358, 199] on md-backdrop at bounding box center [587, 284] width 1175 height 568
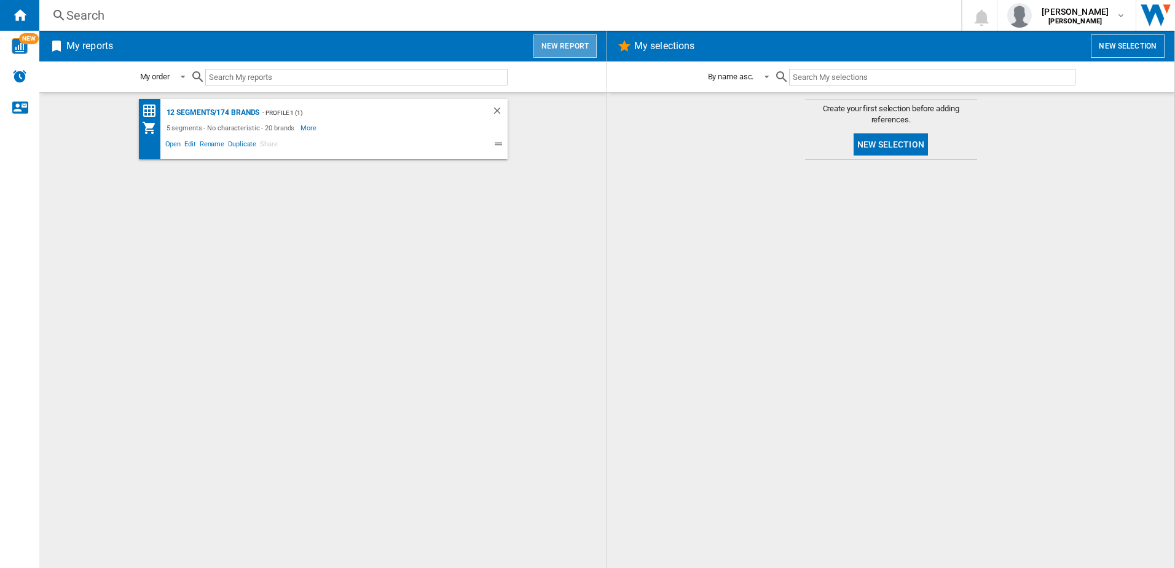
click at [553, 55] on button "New report" at bounding box center [564, 45] width 63 height 23
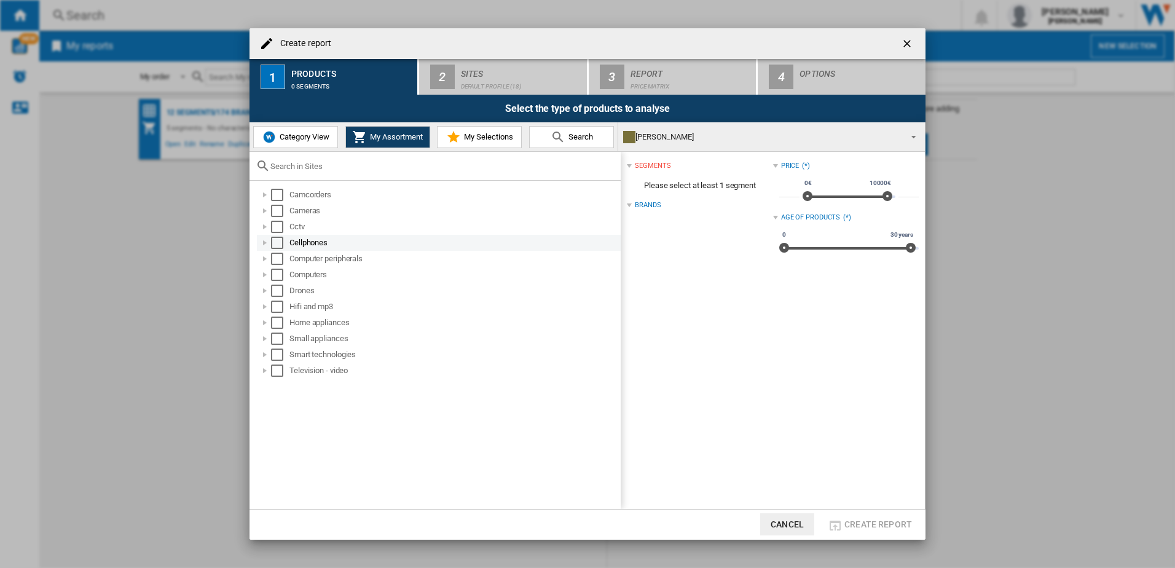
click at [265, 238] on div "Create report ..." at bounding box center [265, 243] width 12 height 12
click at [269, 242] on div "Create report ..." at bounding box center [265, 243] width 12 height 12
click at [264, 258] on div "Create report ..." at bounding box center [265, 259] width 12 height 12
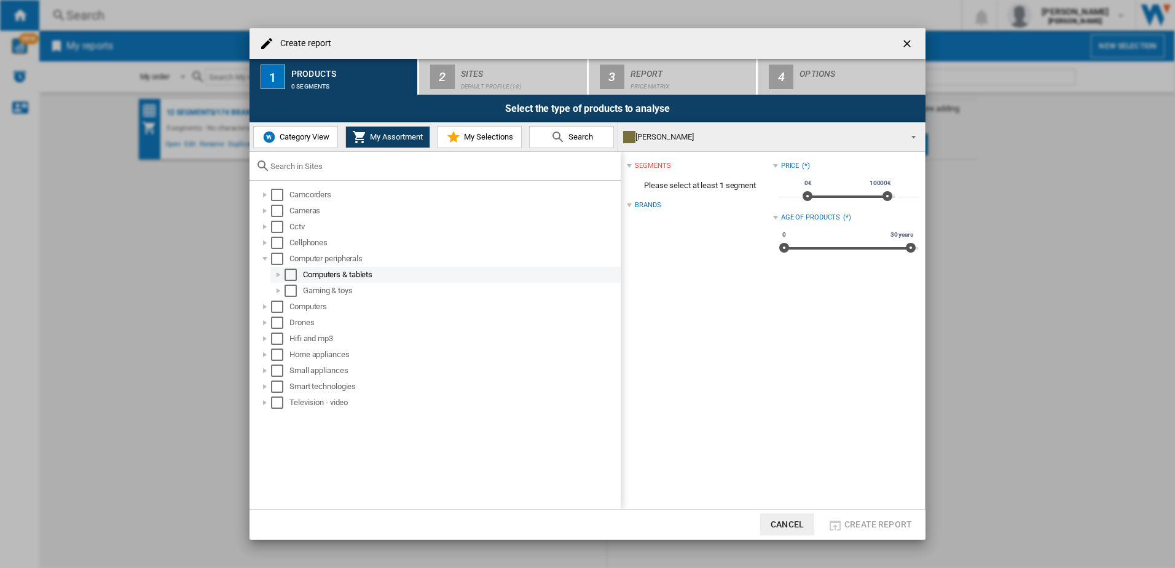
click at [273, 276] on div "Create report ..." at bounding box center [278, 275] width 12 height 12
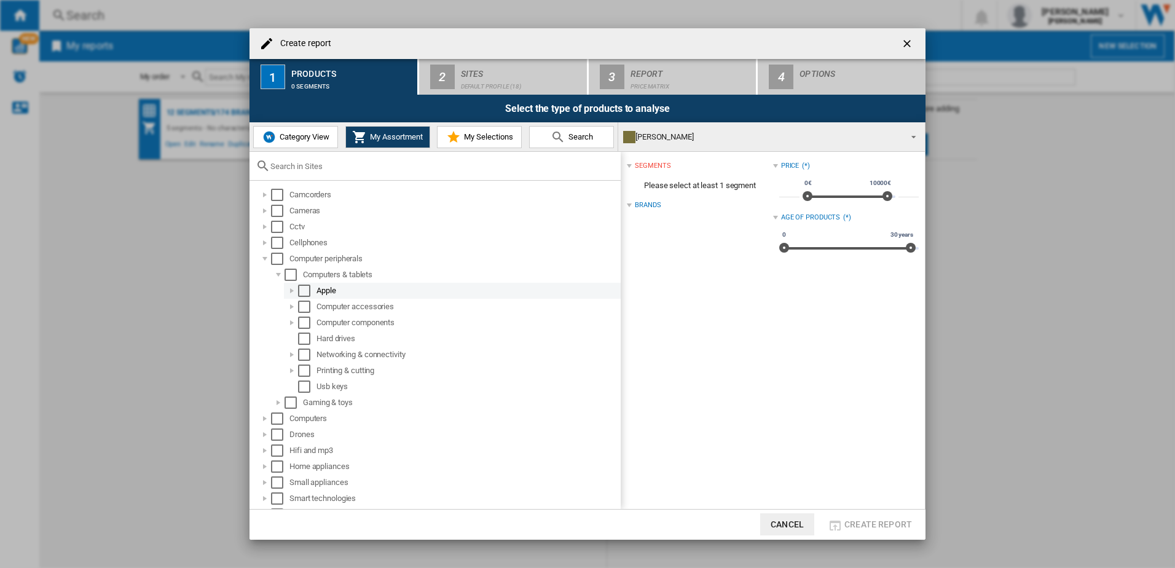
click at [291, 290] on div "Create report ..." at bounding box center [292, 291] width 12 height 12
click at [291, 291] on div "Create report ..." at bounding box center [292, 291] width 12 height 12
click at [291, 289] on div "Create report ..." at bounding box center [292, 291] width 12 height 12
click at [303, 302] on div "Create report ..." at bounding box center [305, 307] width 12 height 12
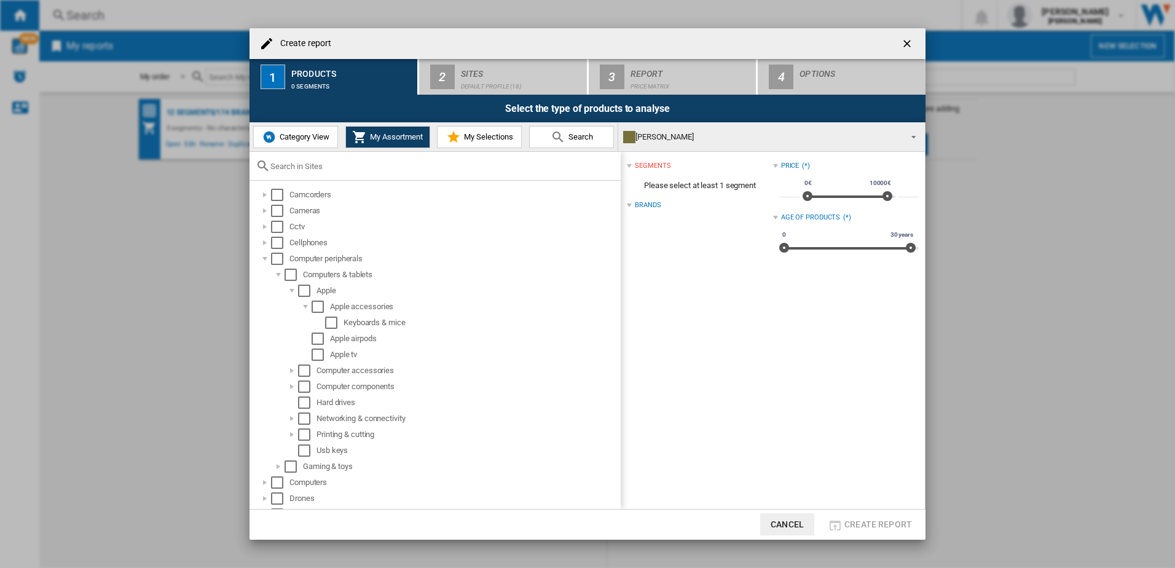
click at [801, 524] on button "Cancel" at bounding box center [787, 524] width 54 height 22
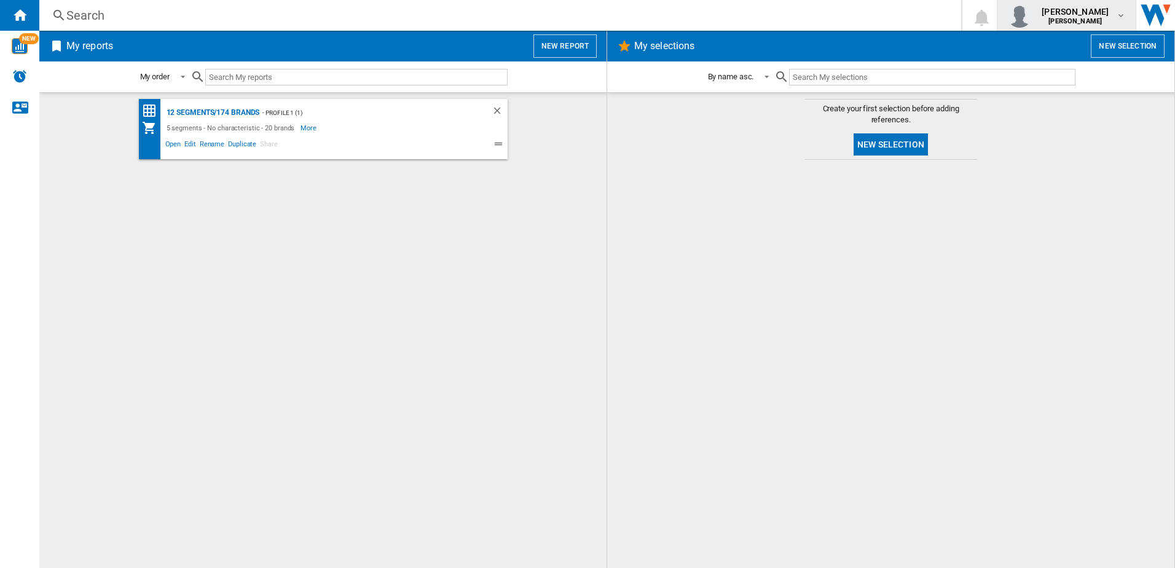
click at [1069, 17] on b "IE HARVEY NORMAN" at bounding box center [1074, 21] width 53 height 8
click at [1051, 98] on button "Logout" at bounding box center [1047, 107] width 119 height 25
